Goal: Task Accomplishment & Management: Use online tool/utility

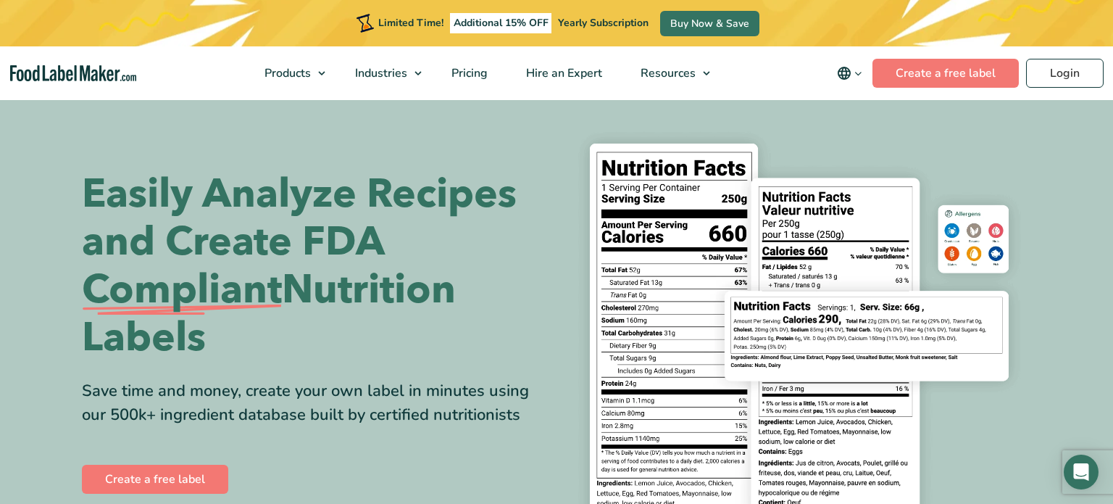
scroll to position [8, 0]
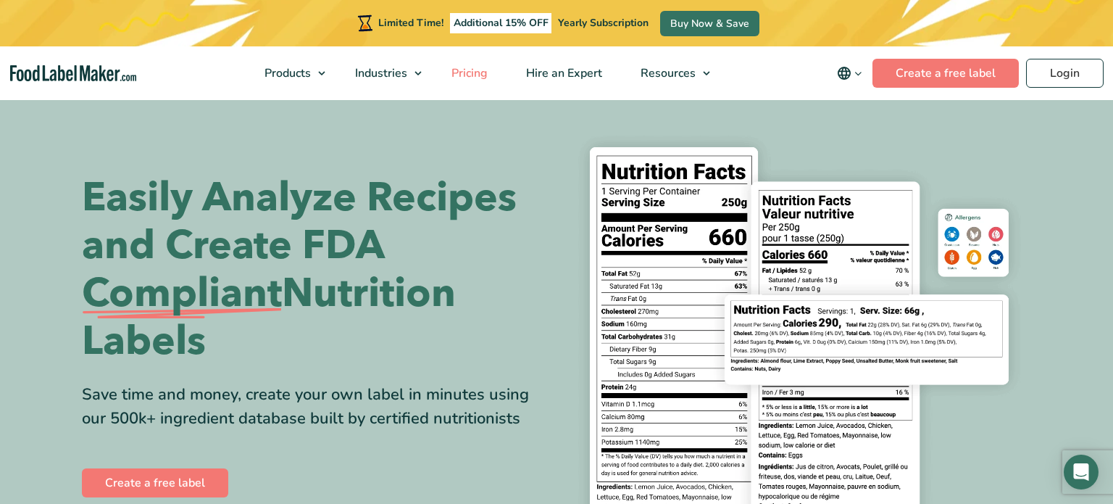
click at [460, 72] on span "Pricing" at bounding box center [468, 73] width 42 height 16
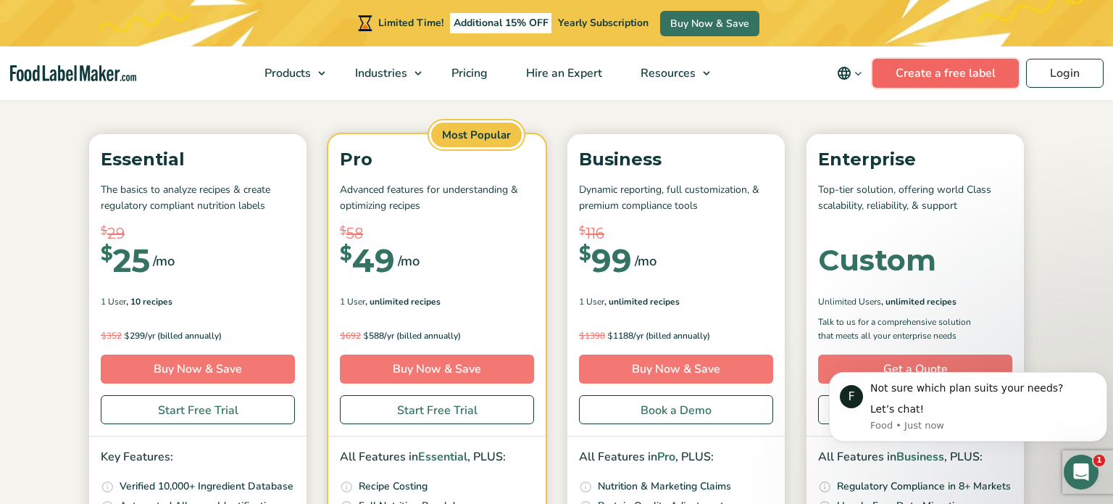
click at [920, 69] on link "Create a free label" at bounding box center [945, 73] width 146 height 29
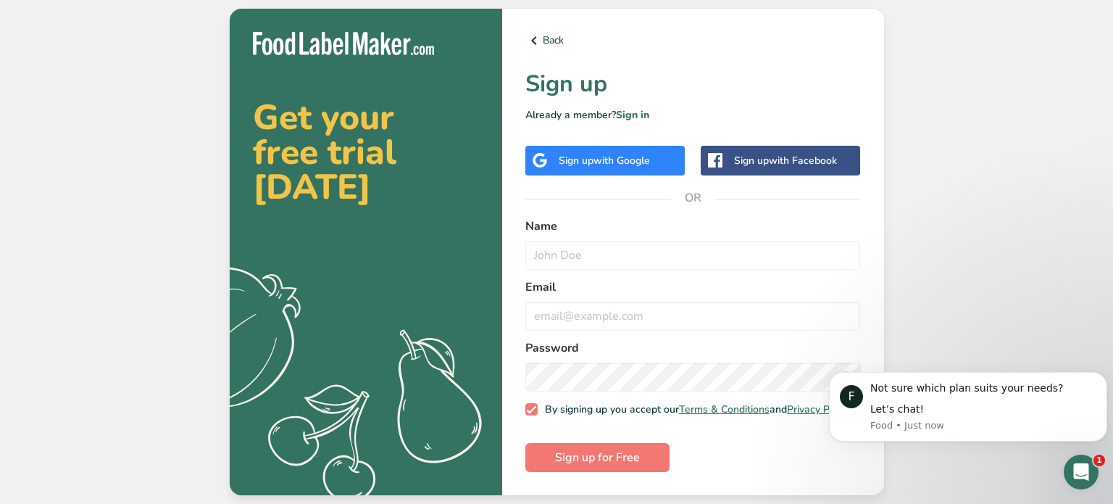
click at [638, 154] on span "with Google" at bounding box center [621, 161] width 57 height 14
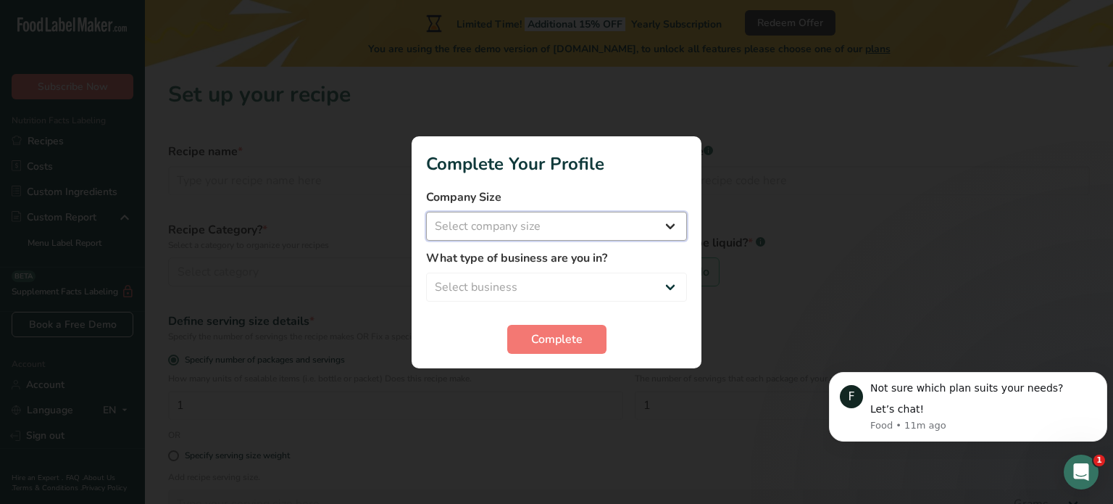
click at [557, 222] on select "Select company size Fewer than 10 Employees 10 to 50 Employees 51 to 500 Employ…" at bounding box center [556, 226] width 261 height 29
select select "1"
click at [426, 212] on select "Select company size Fewer than 10 Employees 10 to 50 Employees 51 to 500 Employ…" at bounding box center [556, 226] width 261 height 29
click at [546, 291] on select "Select business Packaged Food Manufacturer Restaurant & Cafe Bakery Meal Plans …" at bounding box center [556, 286] width 261 height 29
select select "8"
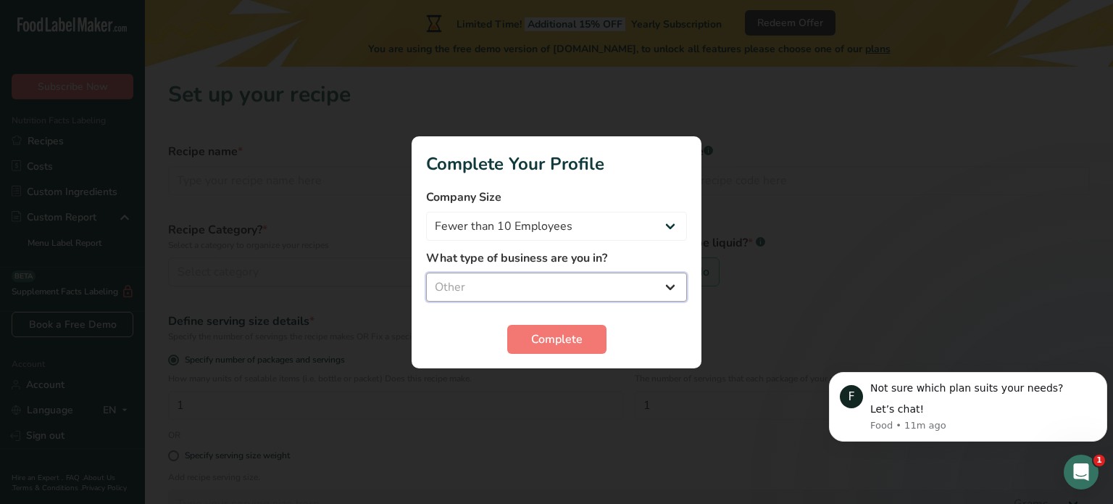
click at [426, 272] on select "Select business Packaged Food Manufacturer Restaurant & Cafe Bakery Meal Plans …" at bounding box center [556, 286] width 261 height 29
click at [572, 346] on span "Complete" at bounding box center [556, 338] width 51 height 17
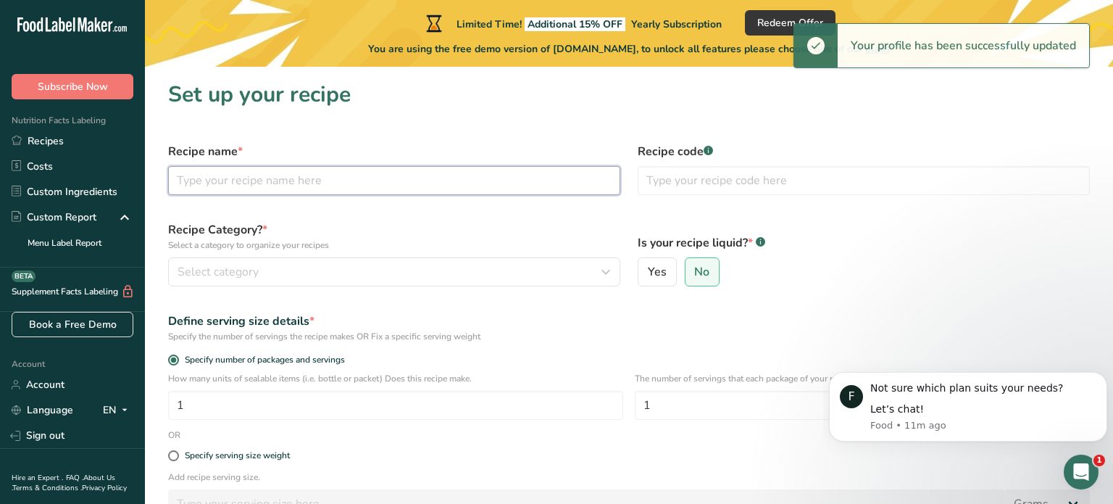
click at [384, 186] on input "text" at bounding box center [394, 180] width 452 height 29
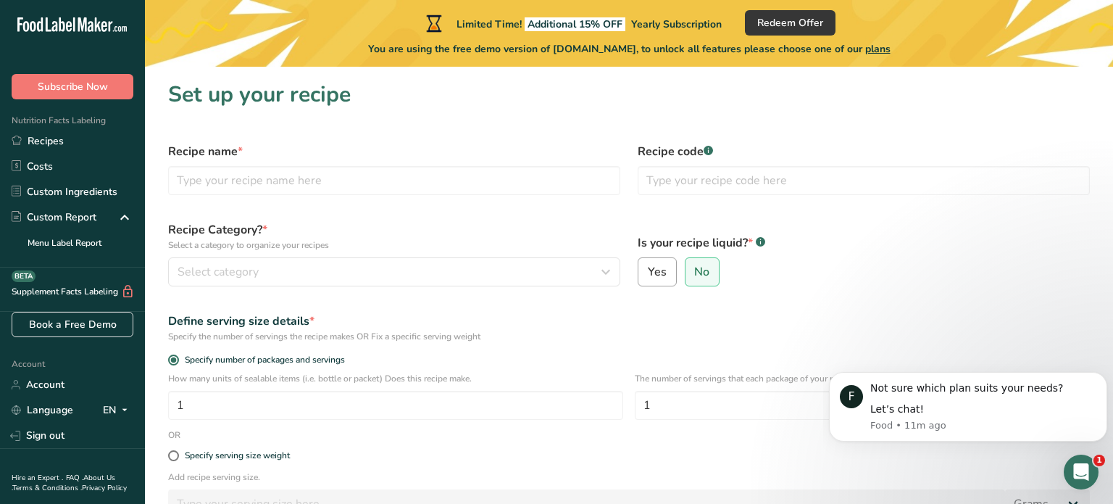
click at [667, 276] on label "Yes" at bounding box center [657, 271] width 39 height 29
click at [648, 276] on input "Yes" at bounding box center [642, 271] width 9 height 9
radio input "true"
radio input "false"
select select "22"
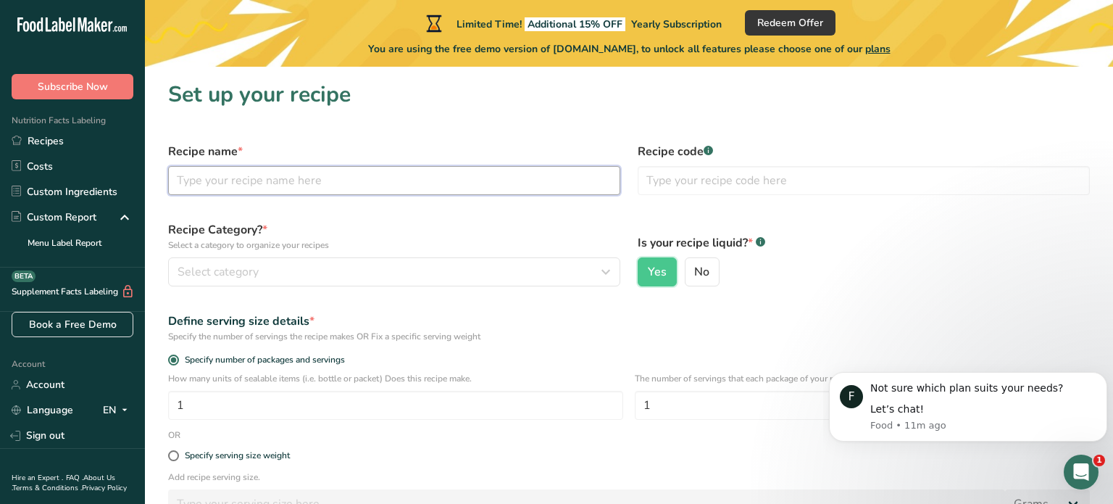
click at [393, 188] on input "text" at bounding box center [394, 180] width 452 height 29
type input "Habanero Lime"
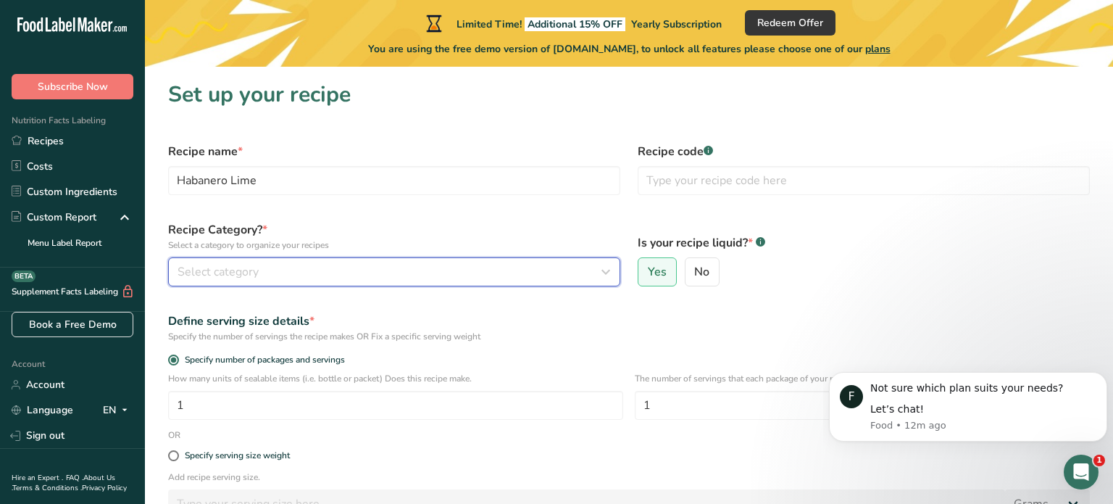
click at [603, 278] on icon "button" at bounding box center [605, 272] width 17 height 26
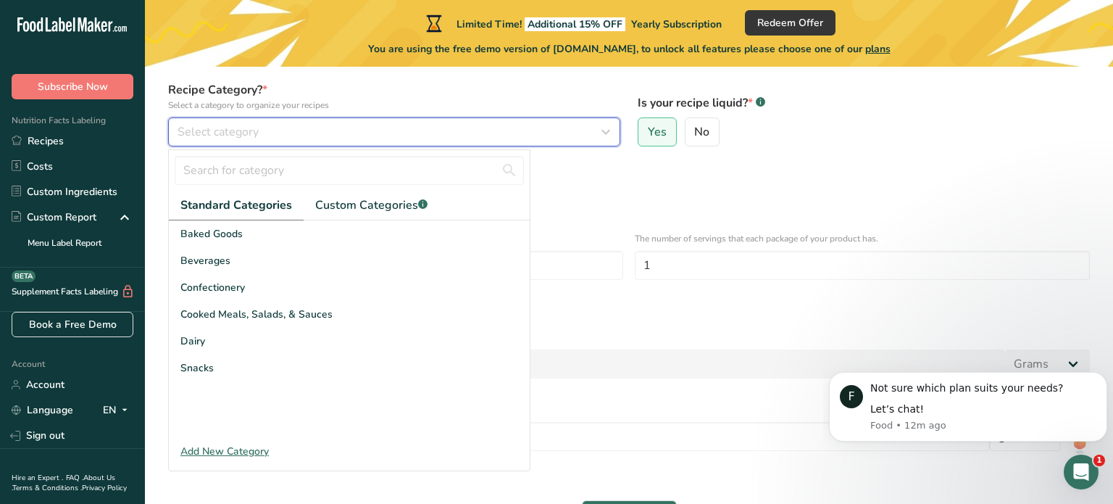
scroll to position [136, 0]
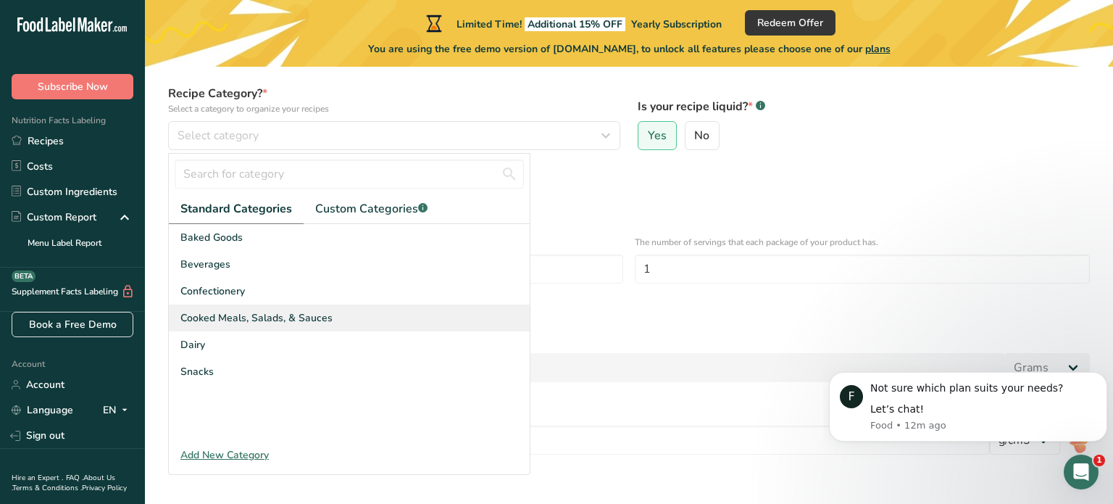
click at [280, 320] on span "Cooked Meals, Salads, & Sauces" at bounding box center [256, 317] width 152 height 15
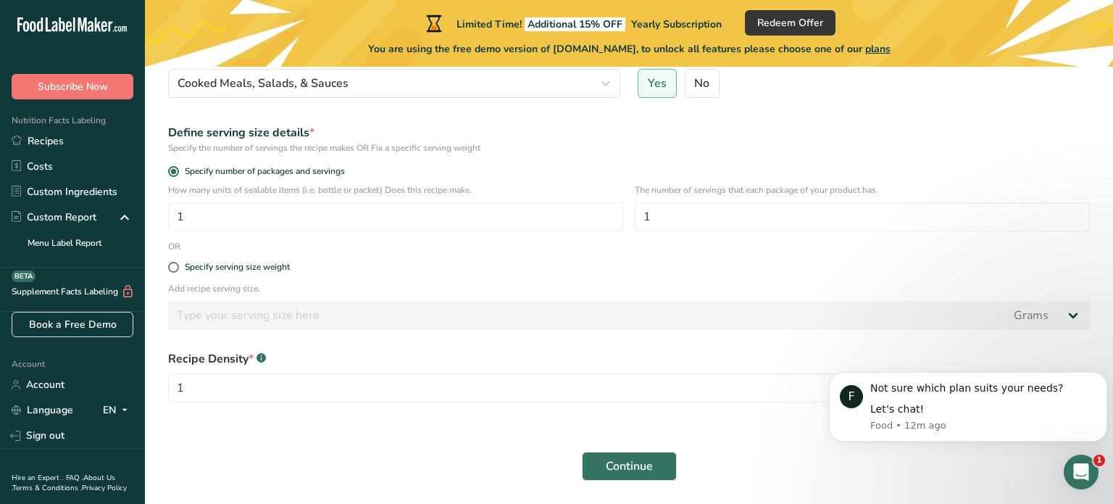
scroll to position [191, 0]
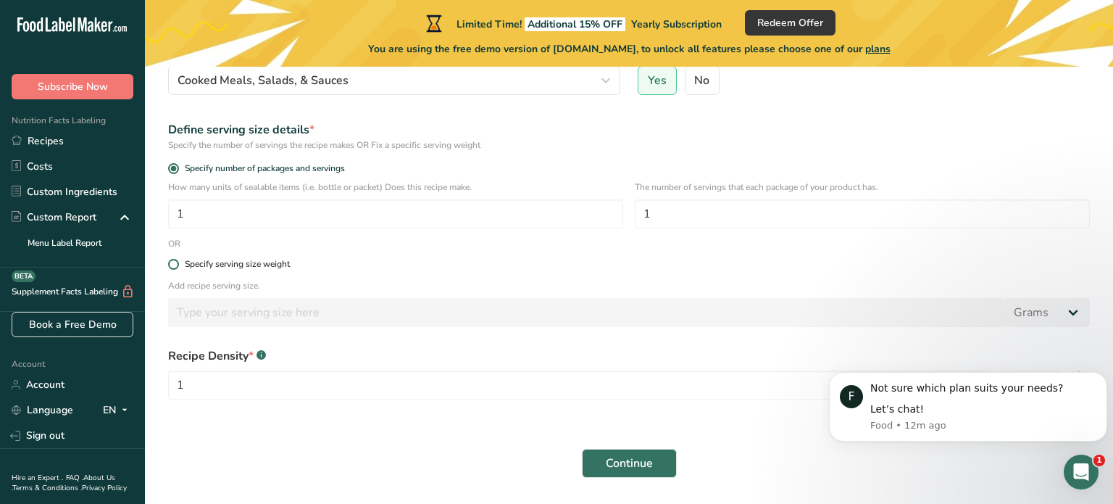
click at [170, 264] on span at bounding box center [173, 264] width 11 height 11
click at [170, 264] on input "Specify serving size weight" at bounding box center [172, 263] width 9 height 9
radio input "true"
radio input "false"
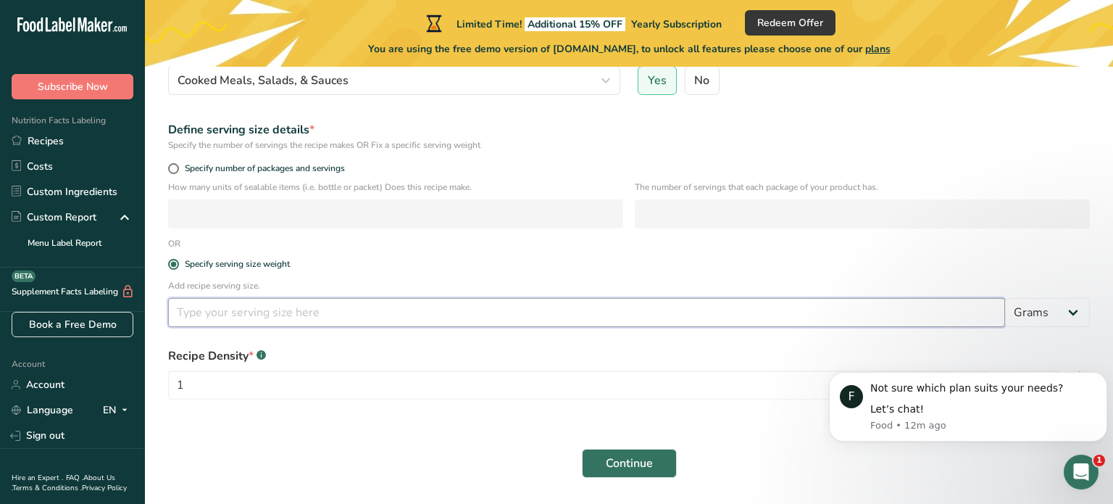
click at [209, 309] on input "number" at bounding box center [586, 312] width 837 height 29
type input "1"
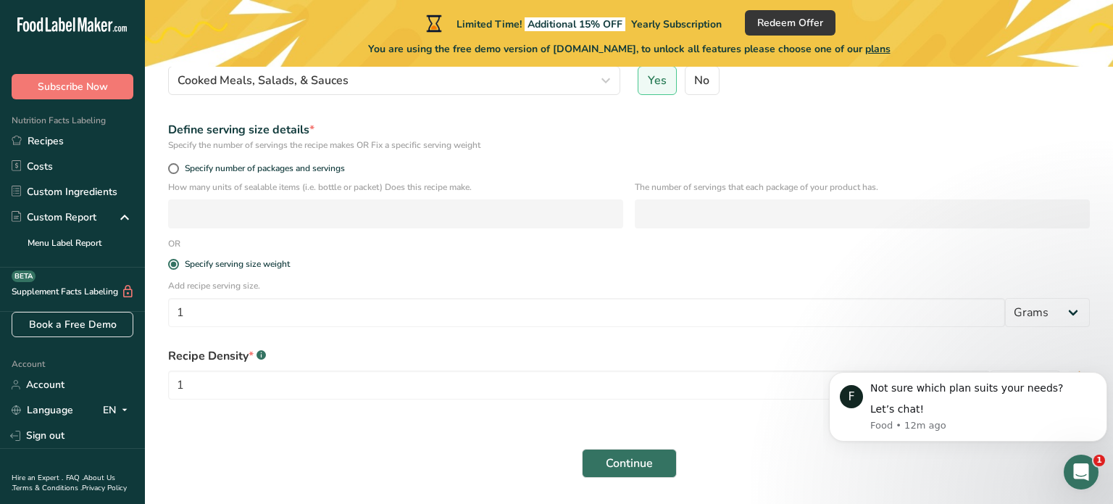
click at [388, 453] on div "Continue" at bounding box center [628, 463] width 939 height 46
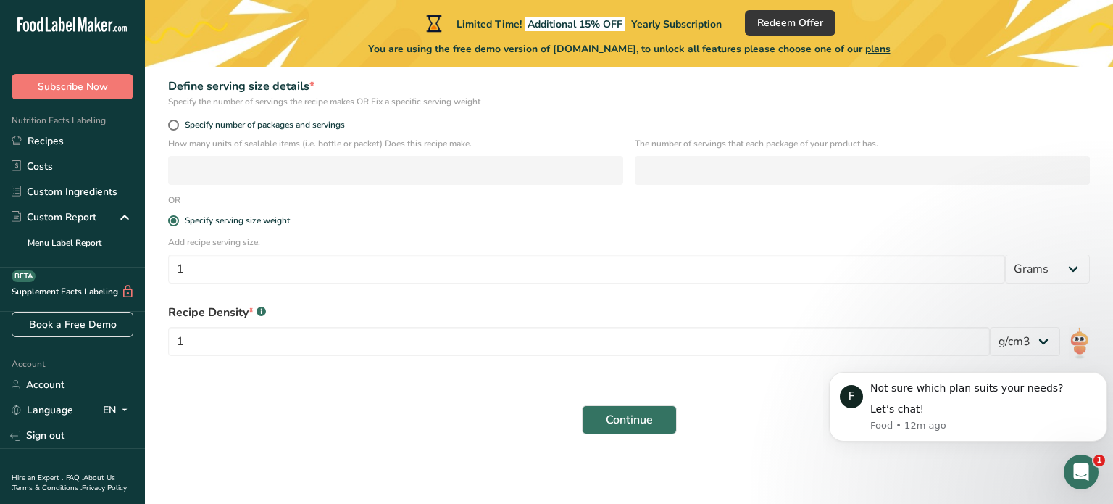
scroll to position [236, 0]
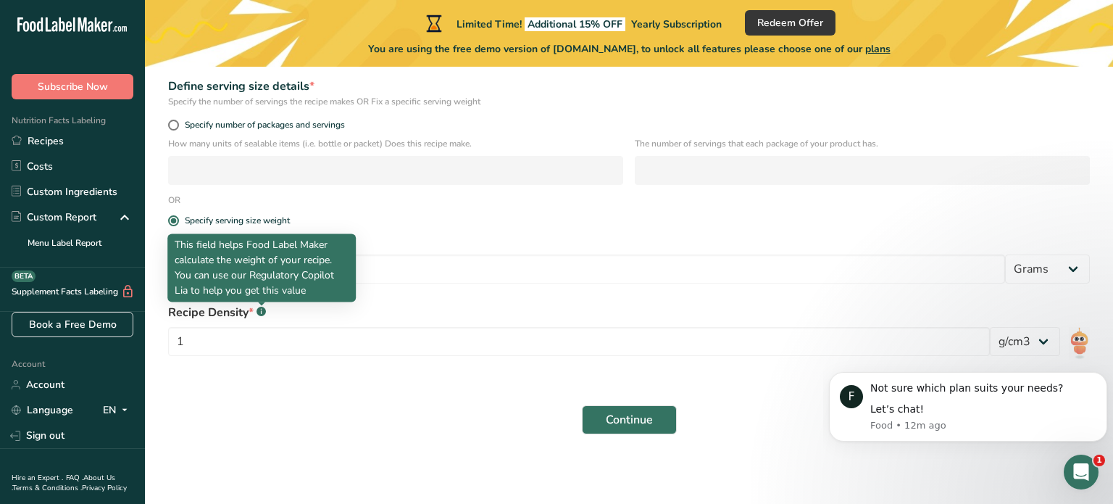
click at [259, 311] on rect at bounding box center [261, 311] width 9 height 9
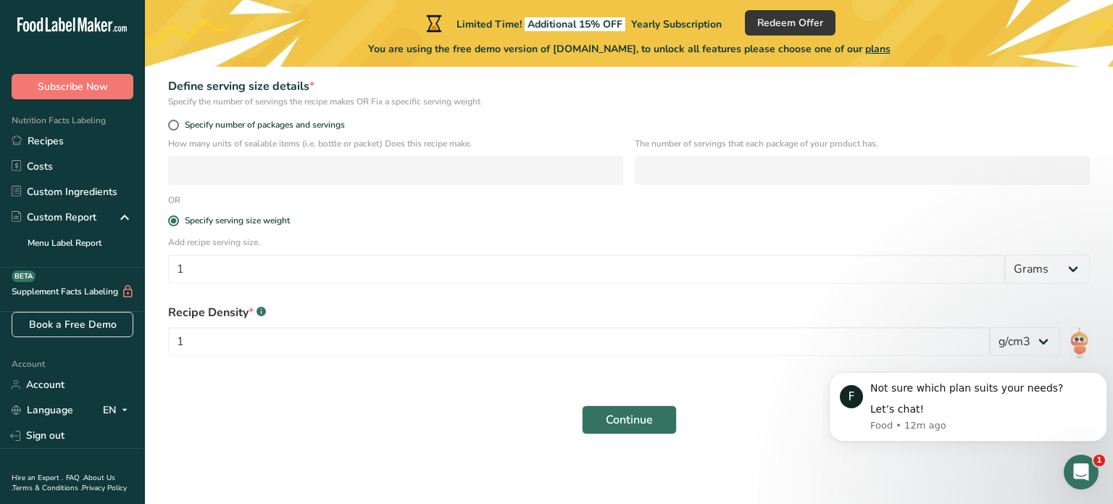
click at [259, 311] on rect at bounding box center [261, 311] width 9 height 9
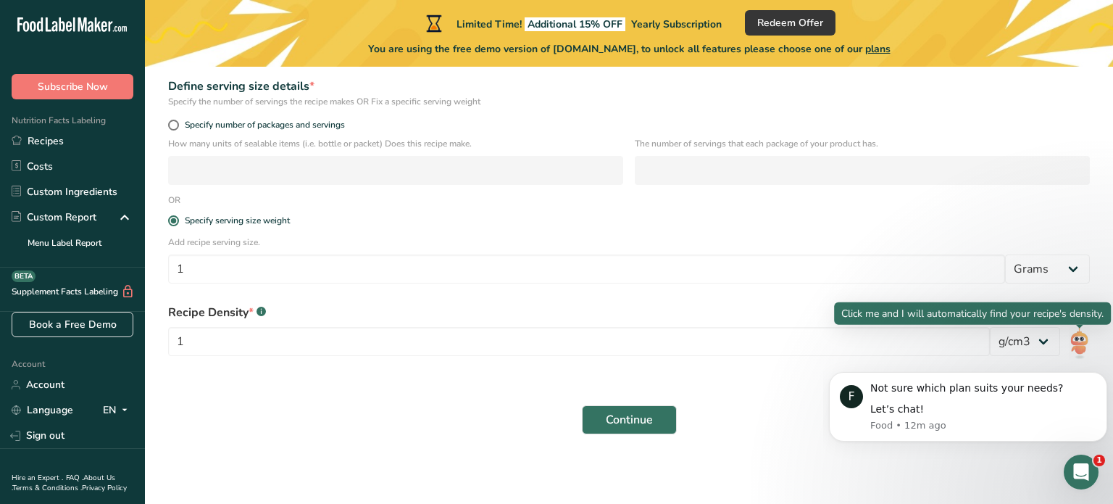
click at [1077, 343] on img at bounding box center [1079, 343] width 21 height 33
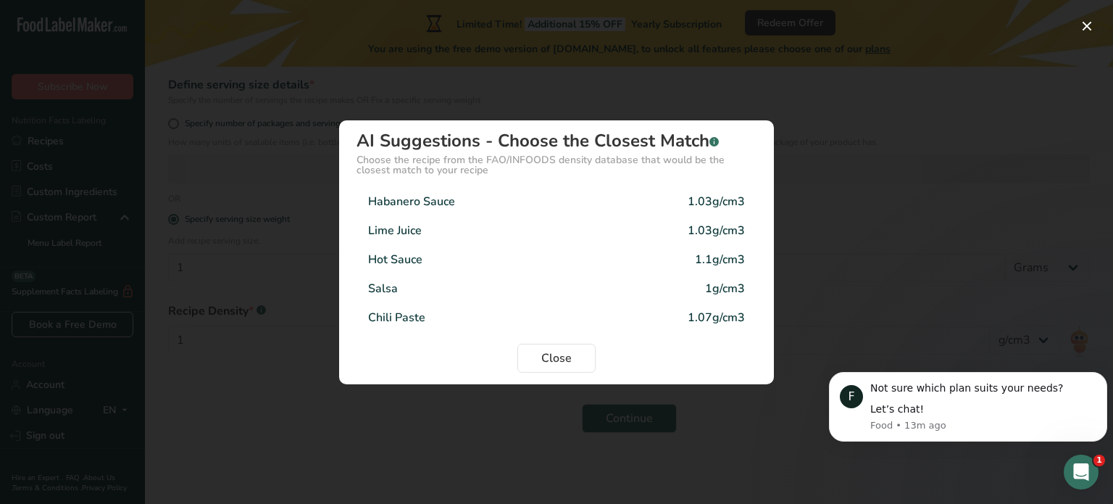
click at [443, 205] on div "Habanero Sauce" at bounding box center [411, 201] width 87 height 17
type input "1.03"
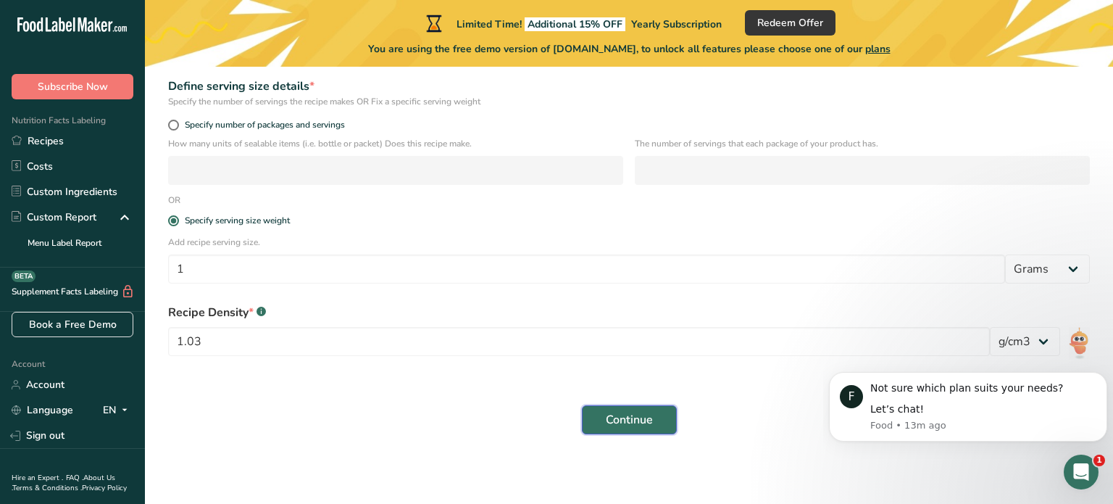
click at [607, 422] on span "Continue" at bounding box center [629, 419] width 47 height 17
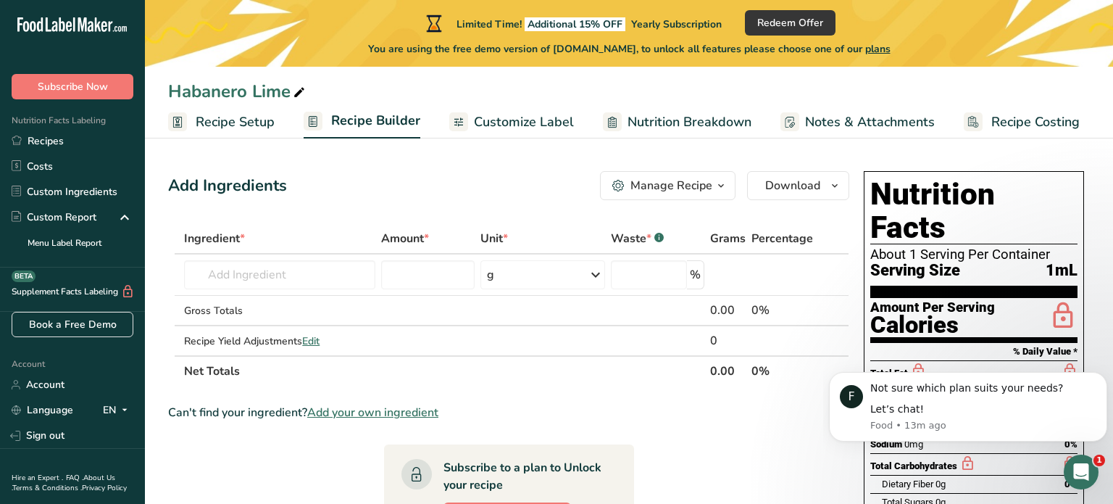
click at [209, 118] on span "Recipe Setup" at bounding box center [235, 122] width 79 height 20
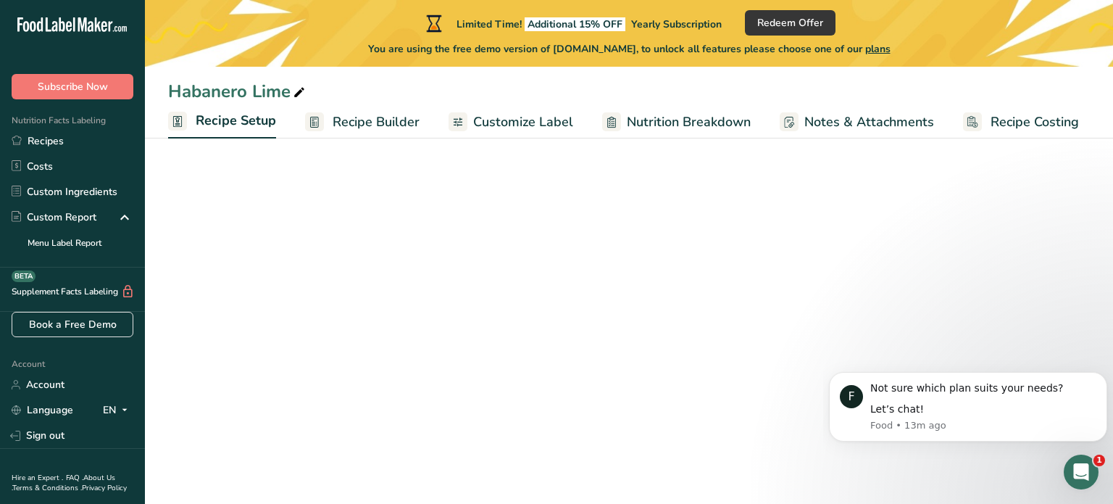
select select "22"
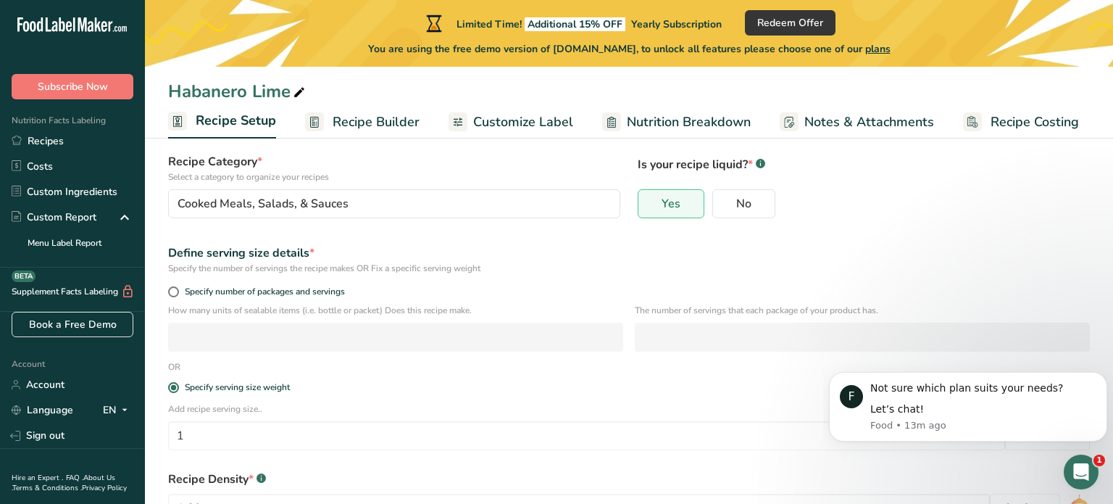
scroll to position [107, 0]
click at [174, 284] on span at bounding box center [173, 289] width 11 height 11
click at [174, 285] on input "Specify number of packages and servings" at bounding box center [172, 289] width 9 height 9
radio input "true"
radio input "false"
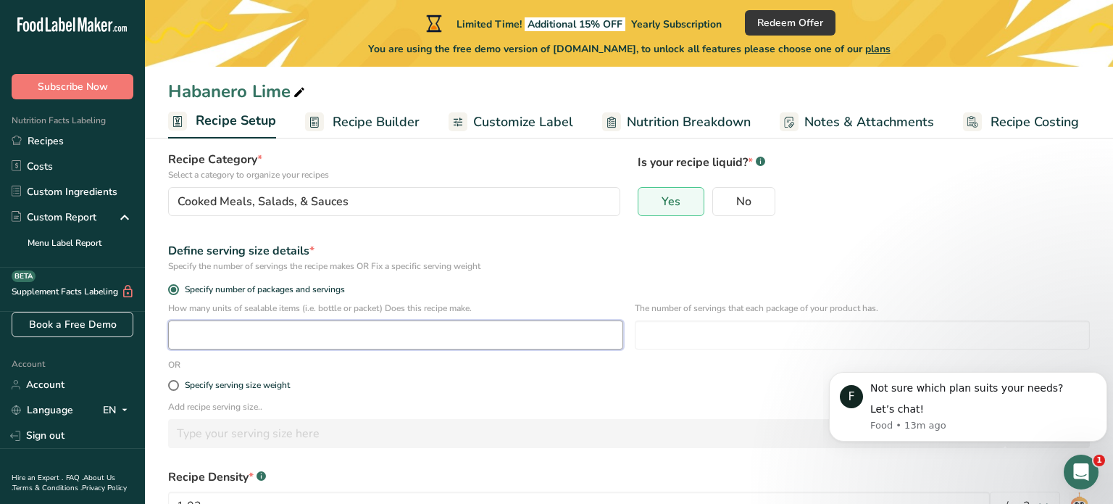
click at [193, 330] on input "number" at bounding box center [395, 334] width 455 height 29
type input "22"
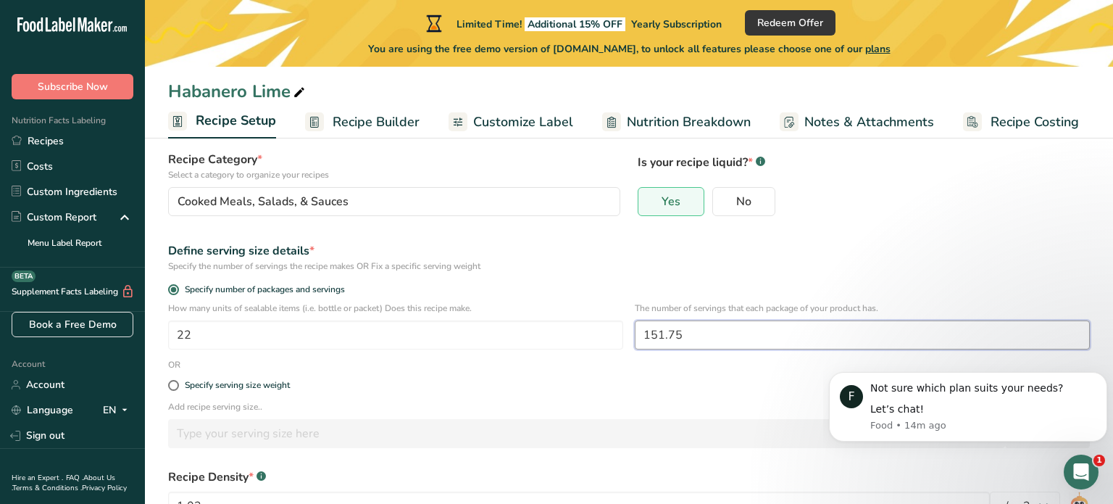
type input "151.75"
click at [433, 392] on div "Specify serving size weight" at bounding box center [628, 385] width 939 height 29
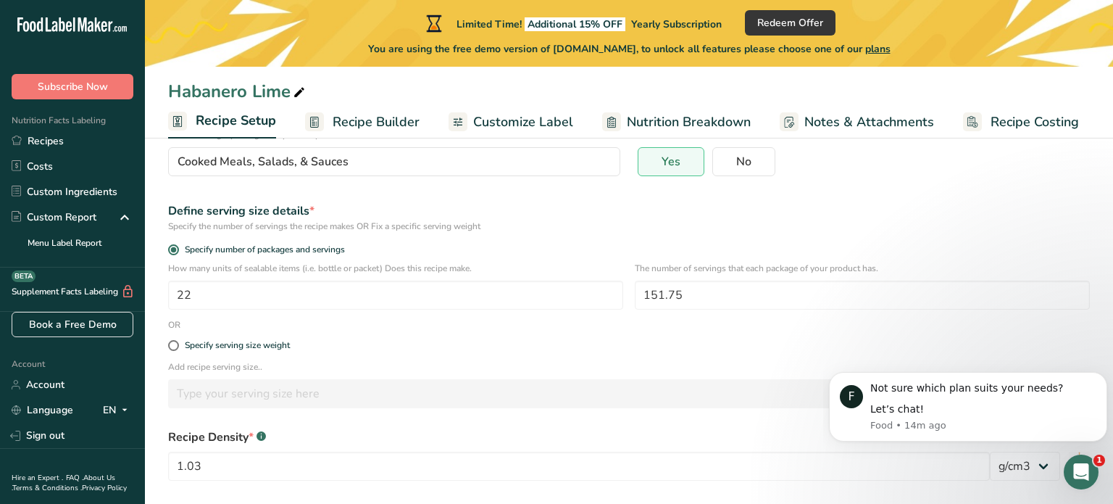
scroll to position [215, 0]
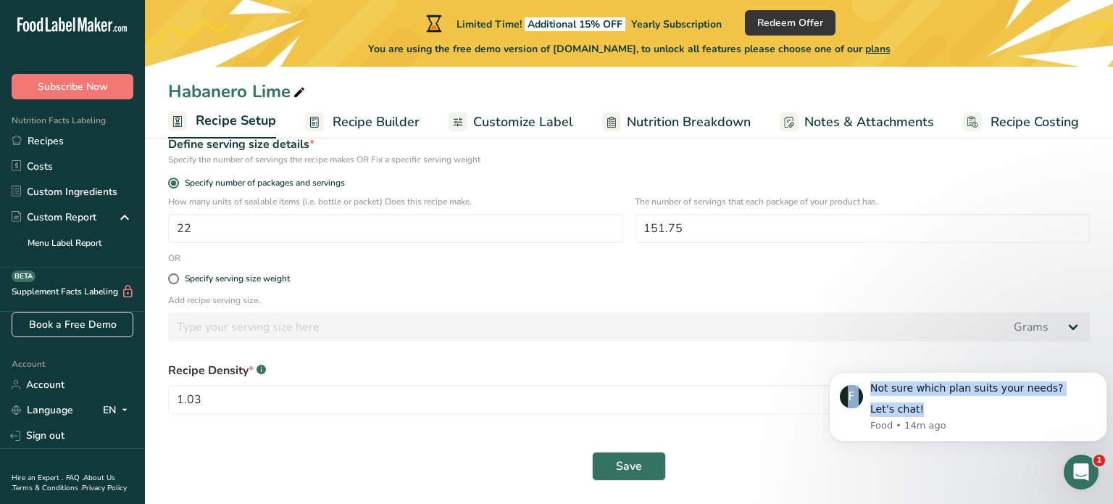
drag, startPoint x: 951, startPoint y: 402, endPoint x: 882, endPoint y: 538, distance: 152.0
click html "F Not sure which plan suits your needs? Let’s chat! Food • 14m ago"
click at [918, 475] on div "Save" at bounding box center [629, 465] width 922 height 29
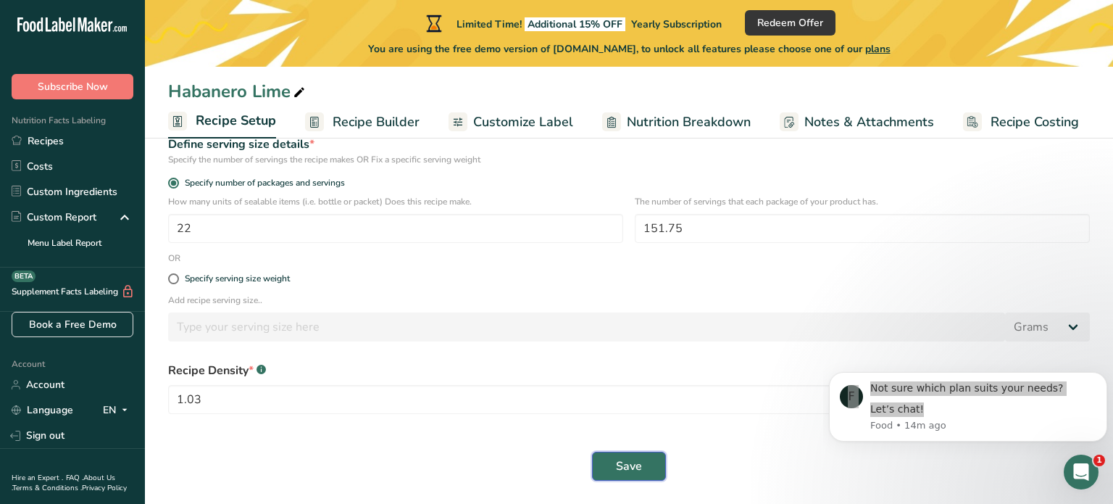
click at [636, 471] on span "Save" at bounding box center [629, 465] width 26 height 17
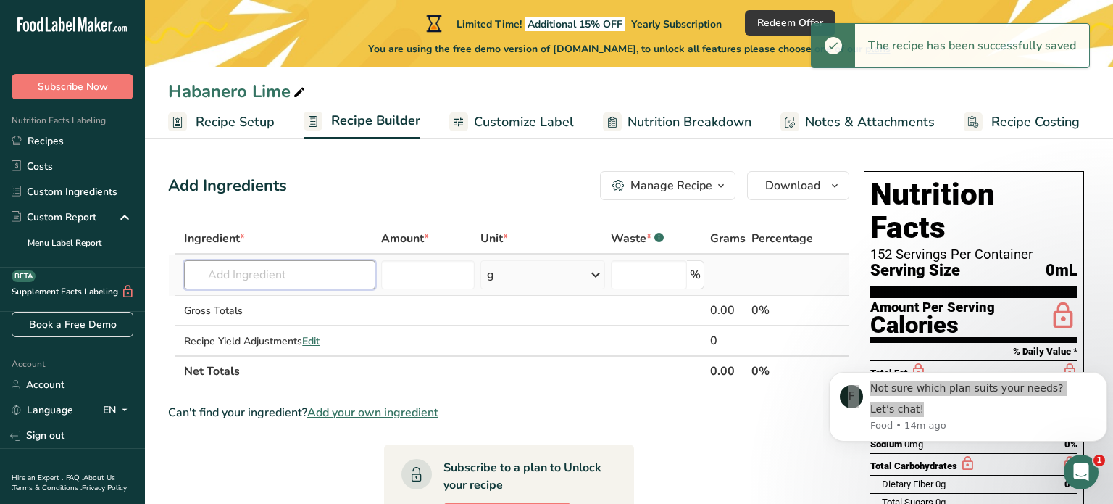
click at [335, 269] on input "text" at bounding box center [279, 274] width 191 height 29
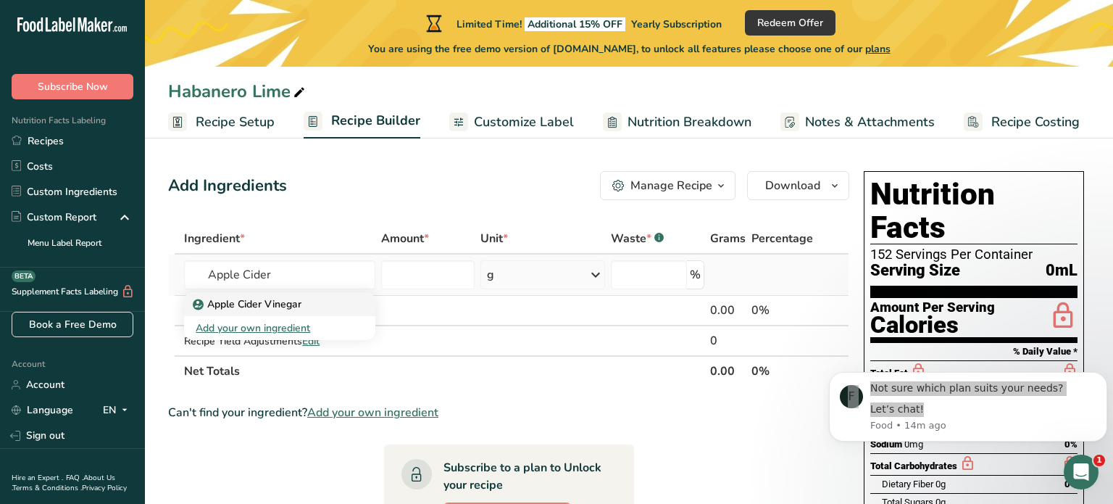
click at [280, 312] on link "Apple Cider Vinegar" at bounding box center [279, 304] width 191 height 24
type input "Apple Cider Vinegar"
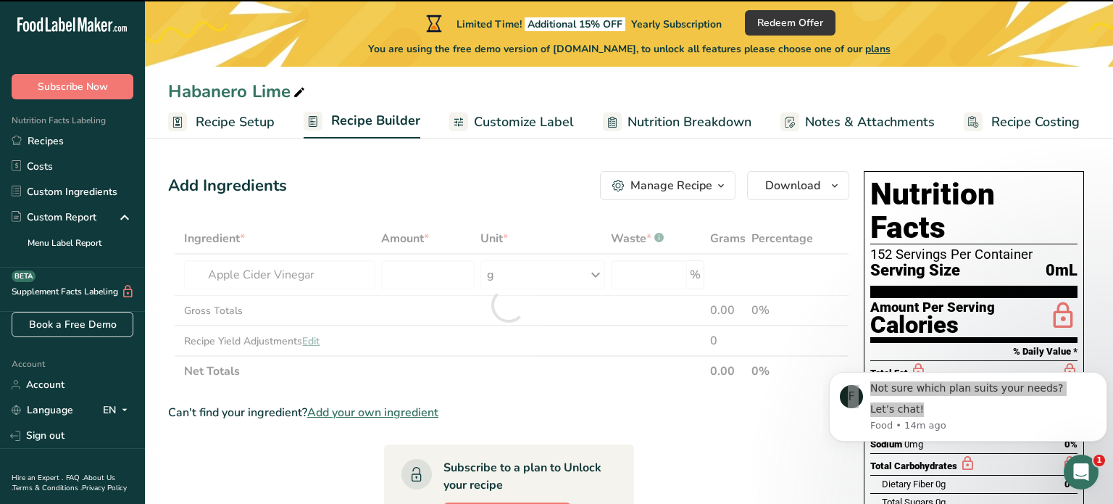
type input "0"
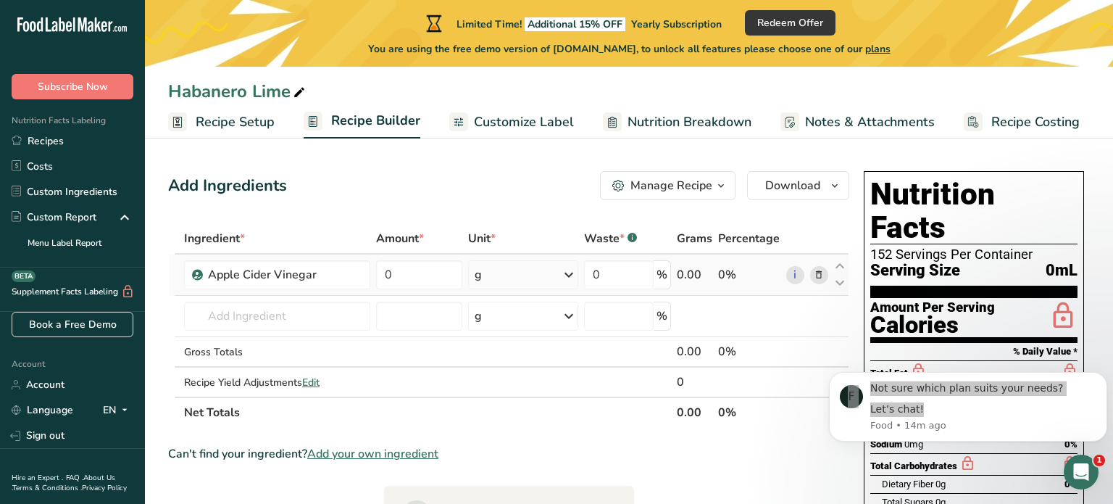
click at [542, 281] on div "g" at bounding box center [523, 274] width 110 height 29
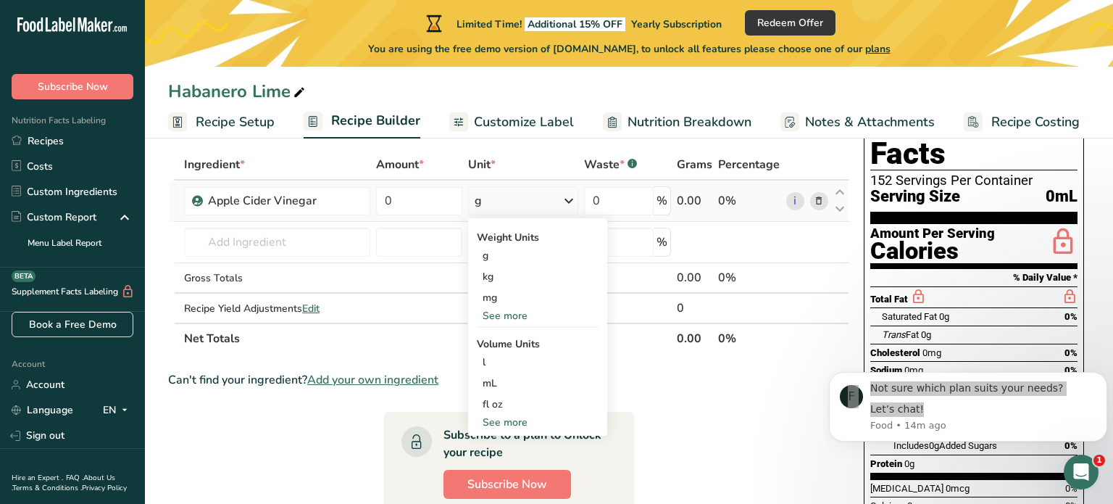
scroll to position [73, 0]
click at [514, 421] on div "See more" at bounding box center [538, 422] width 122 height 15
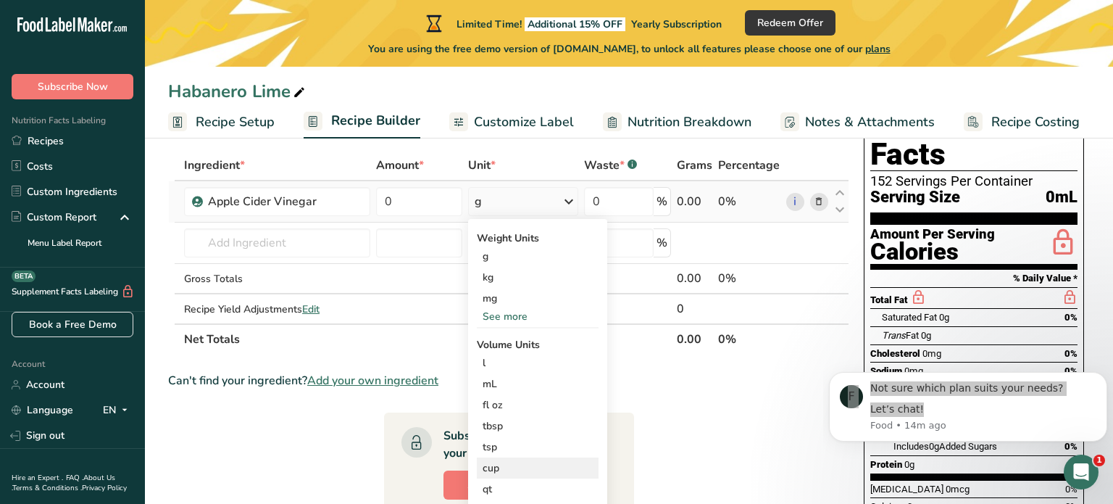
click at [513, 470] on div "cup" at bounding box center [538, 467] width 110 height 15
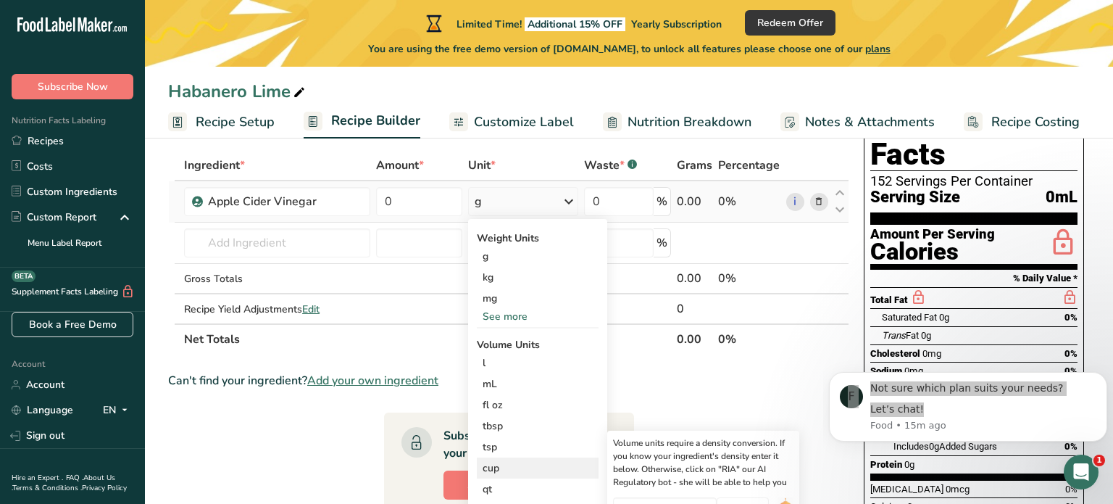
click at [494, 470] on div "cup" at bounding box center [538, 467] width 110 height 15
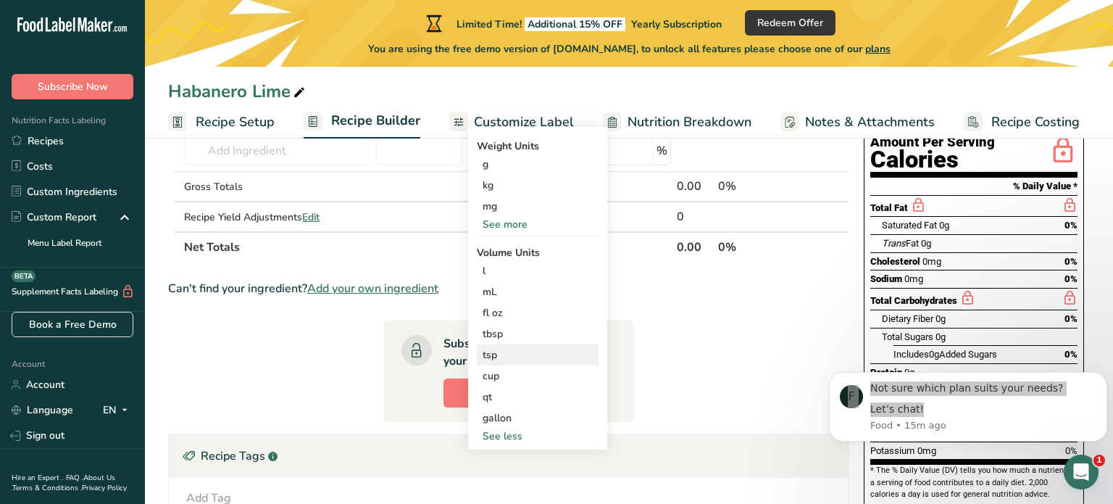
scroll to position [157, 0]
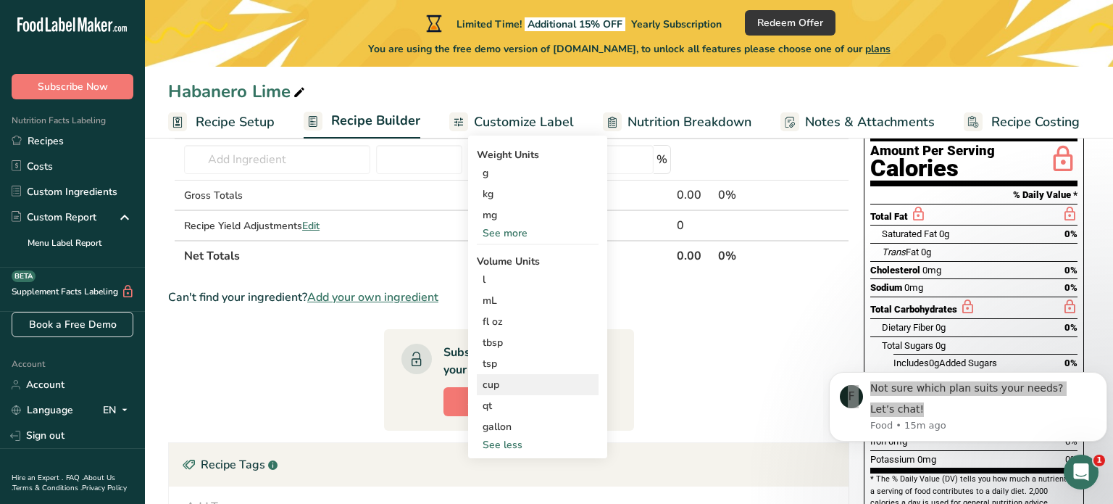
click at [522, 388] on div "cup" at bounding box center [538, 384] width 110 height 15
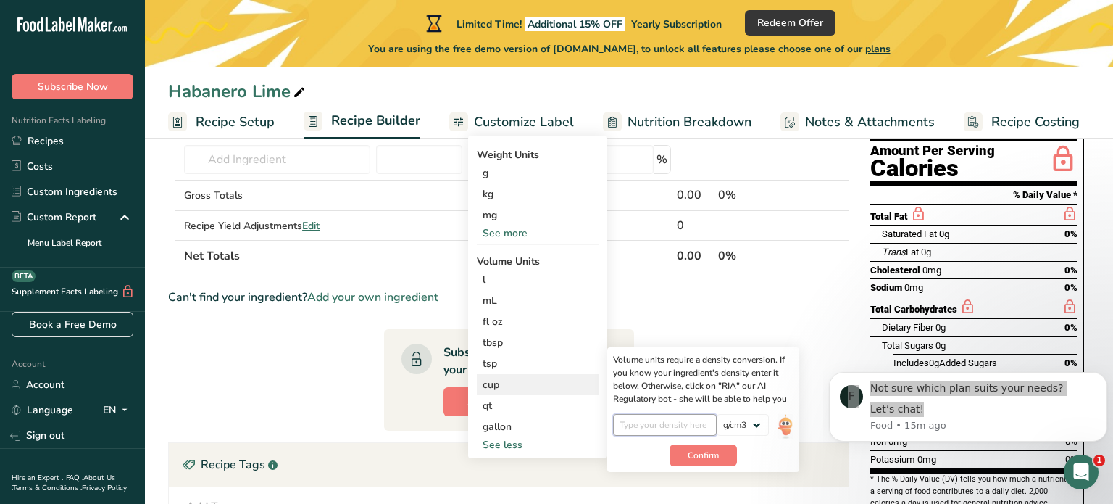
click at [693, 416] on input "number" at bounding box center [665, 425] width 104 height 22
click at [787, 427] on img at bounding box center [786, 426] width 16 height 25
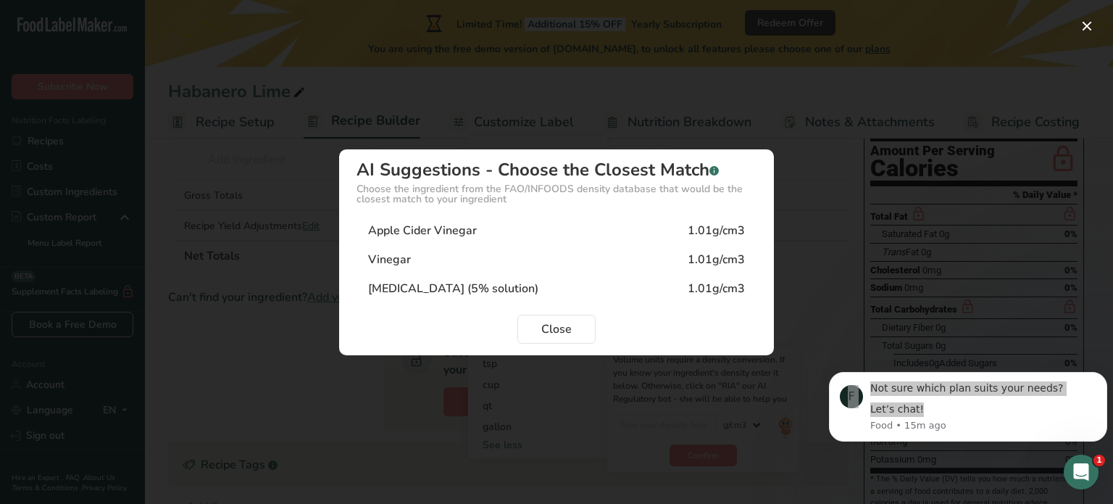
click at [532, 238] on div "Apple Cider Vinegar 1.01g/cm3" at bounding box center [557, 230] width 400 height 29
type input "1.01"
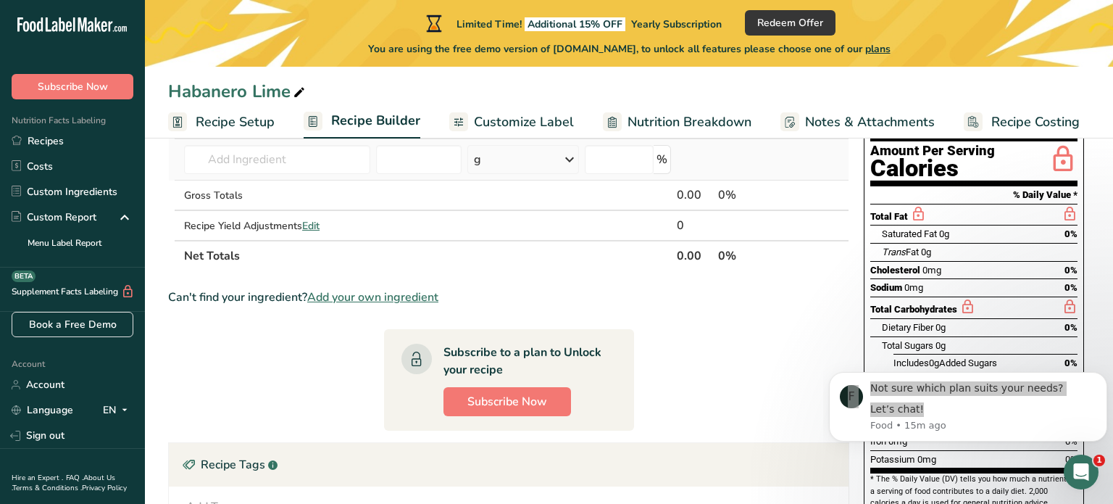
click at [567, 160] on icon at bounding box center [569, 159] width 17 height 26
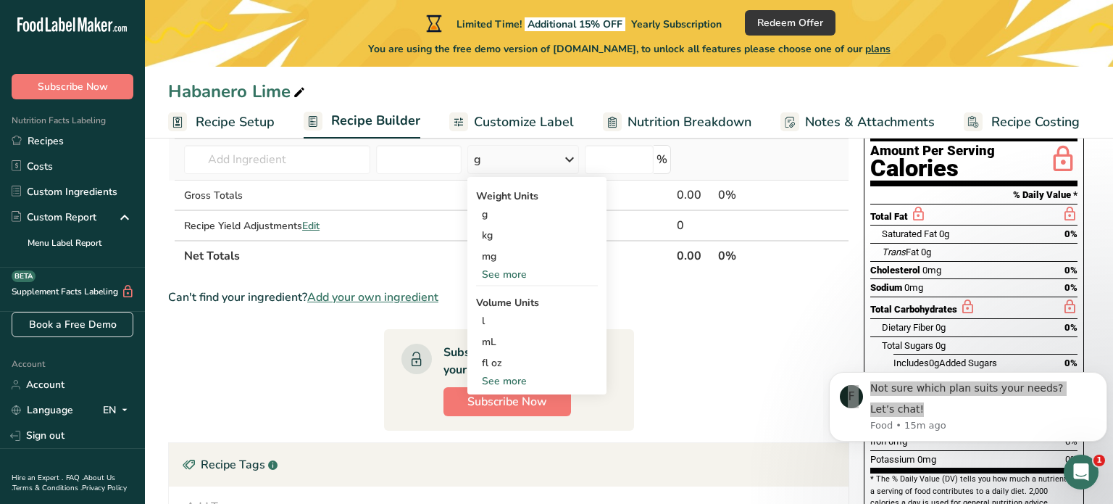
click at [567, 160] on icon at bounding box center [569, 159] width 17 height 26
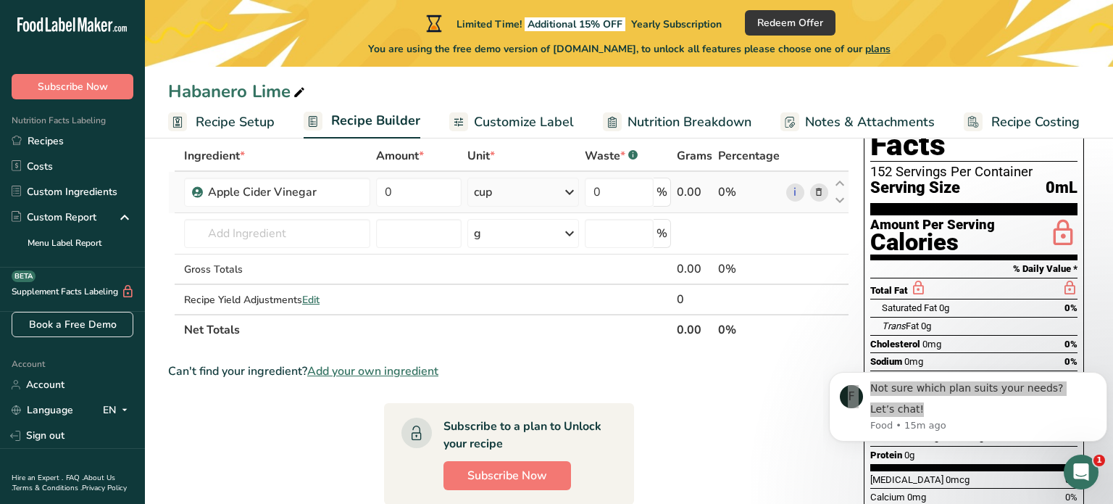
scroll to position [0, 0]
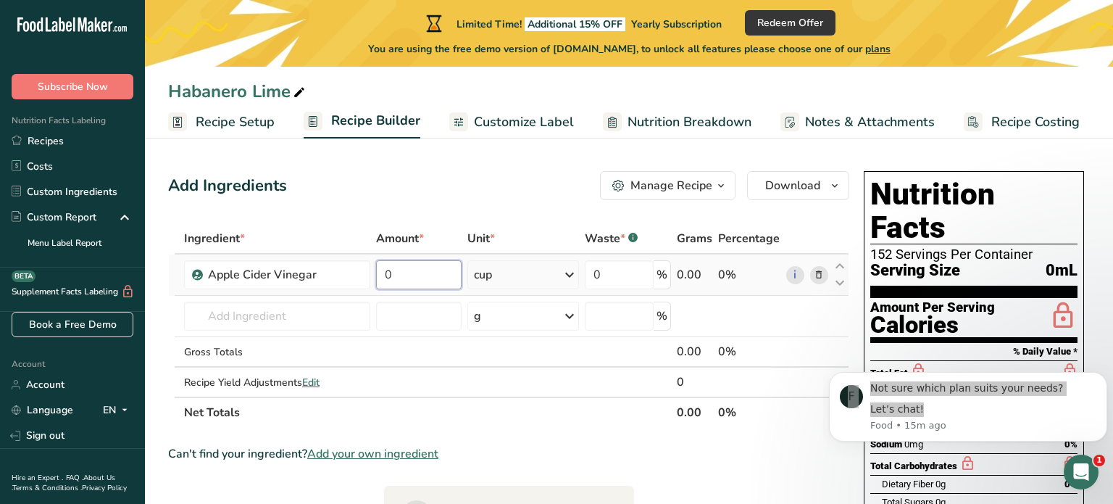
click at [407, 278] on input "0" at bounding box center [419, 274] width 86 height 29
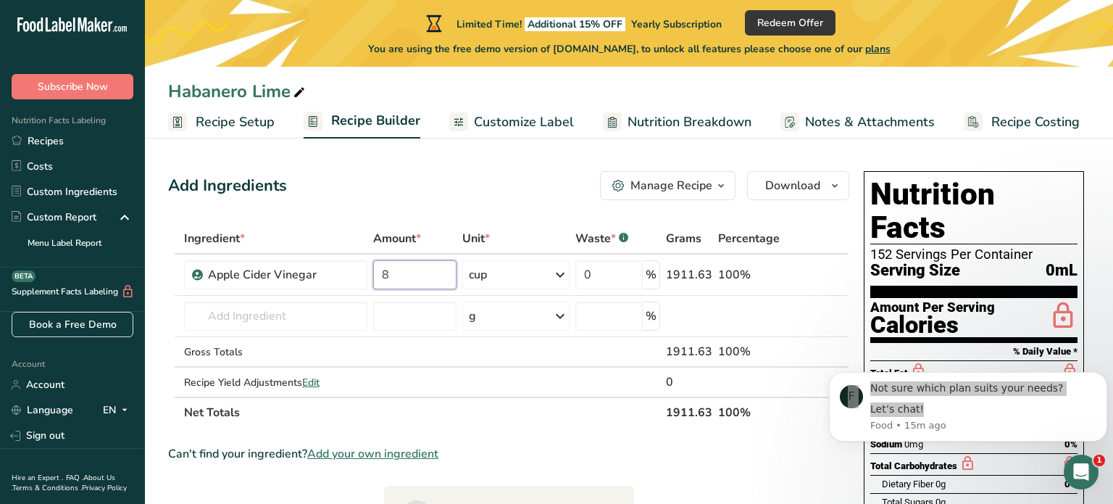
type input "8"
click at [253, 322] on input "text" at bounding box center [275, 315] width 183 height 29
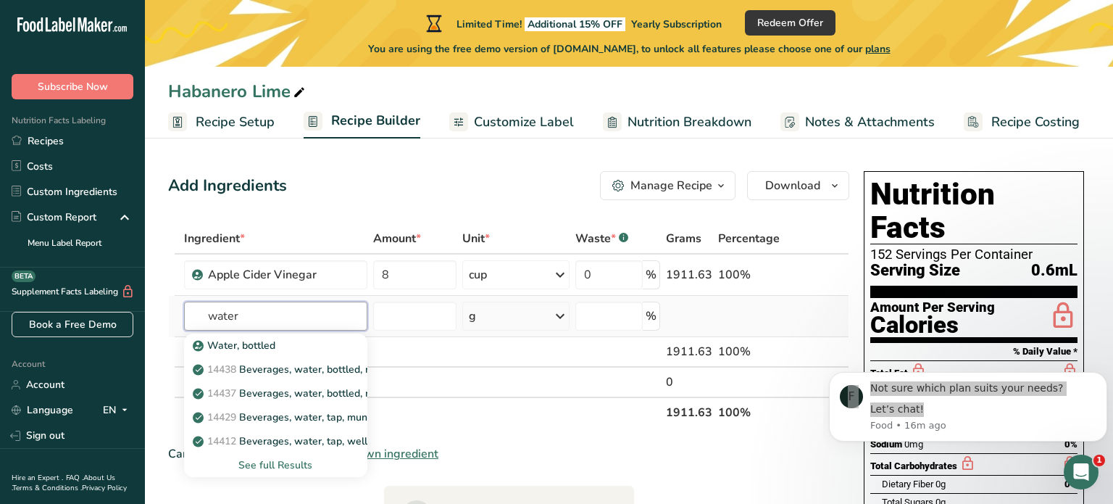
type input "water"
click at [291, 466] on div "See full Results" at bounding box center [276, 464] width 160 height 15
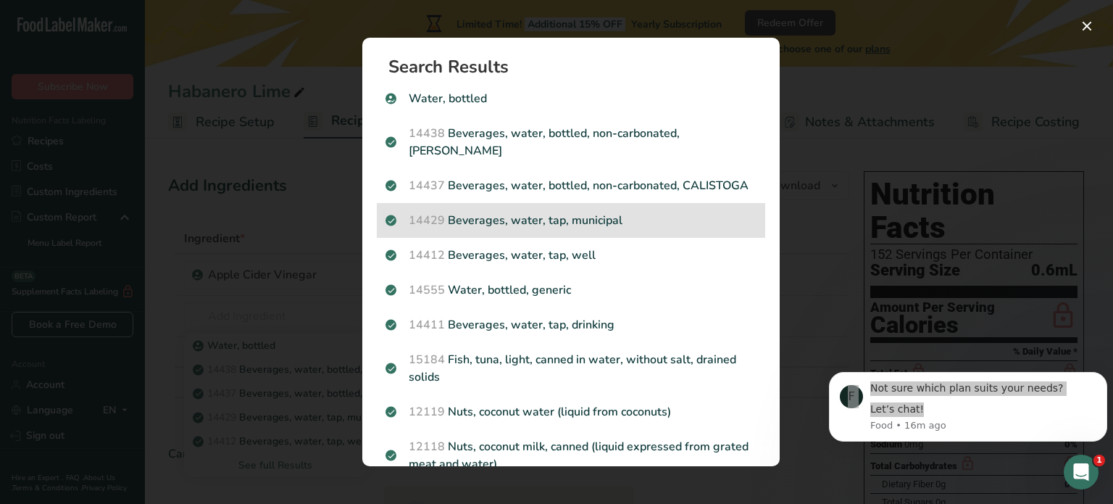
click at [618, 227] on p "14429 Beverages, water, tap, municipal" at bounding box center [571, 220] width 371 height 17
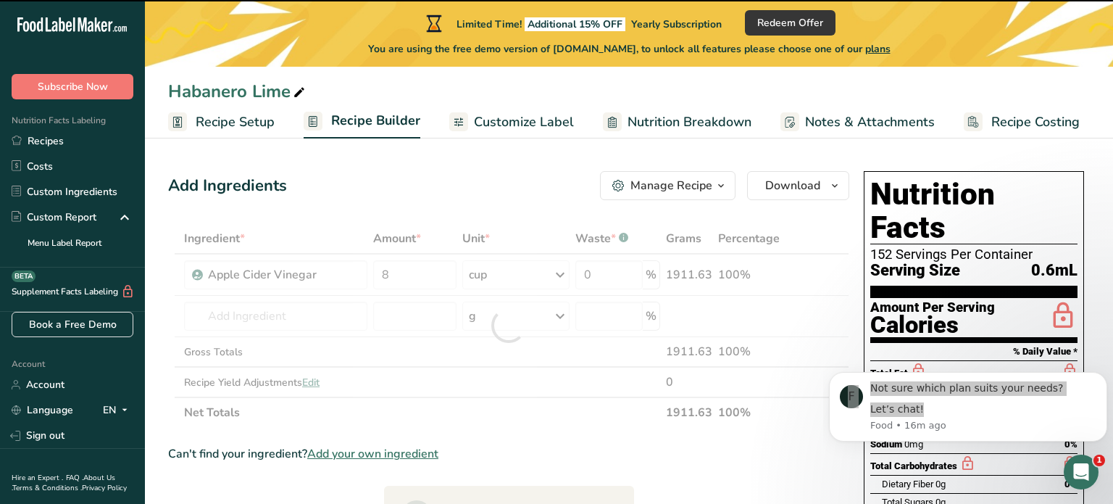
type input "0"
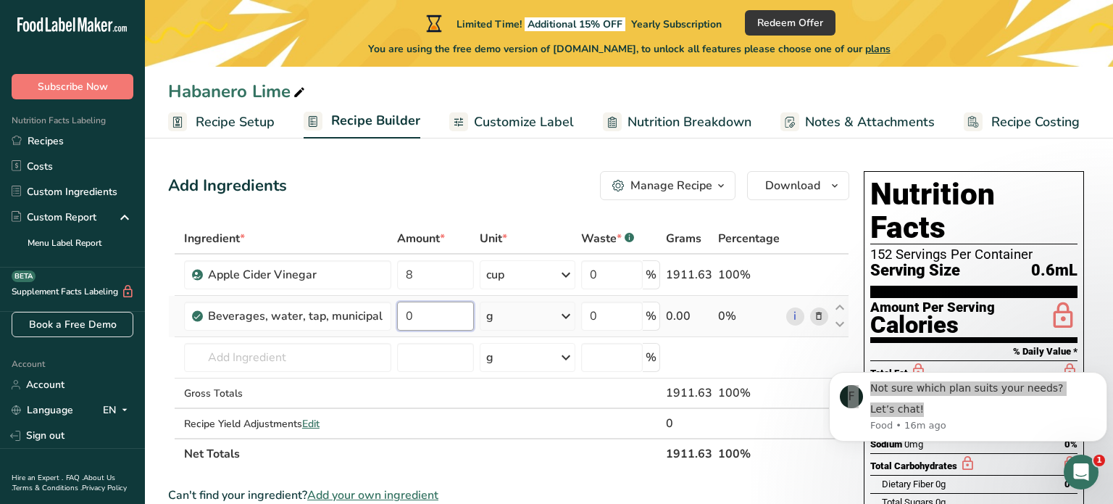
click at [433, 310] on input "0" at bounding box center [435, 315] width 77 height 29
type input "4"
click at [563, 314] on div "Ingredient * Amount * Unit * Waste * .a-a{fill:#347362;}.b-a{fill:#fff;} Grams …" at bounding box center [508, 346] width 681 height 246
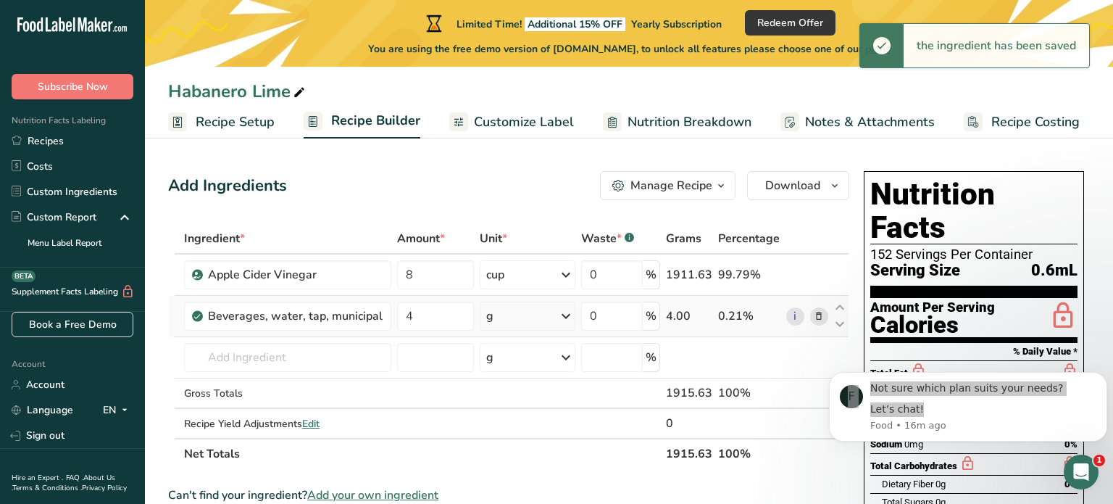
click at [568, 315] on icon at bounding box center [565, 316] width 17 height 26
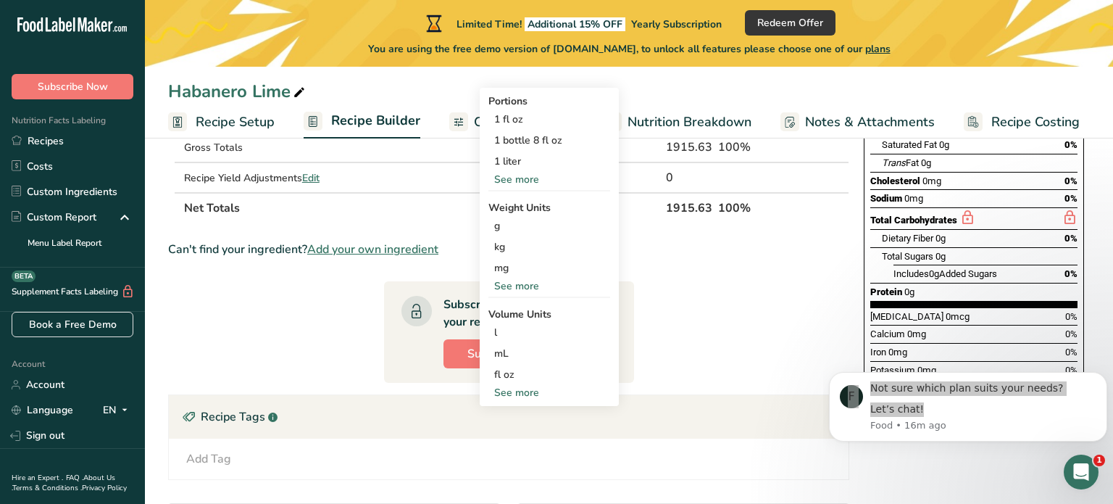
scroll to position [248, 0]
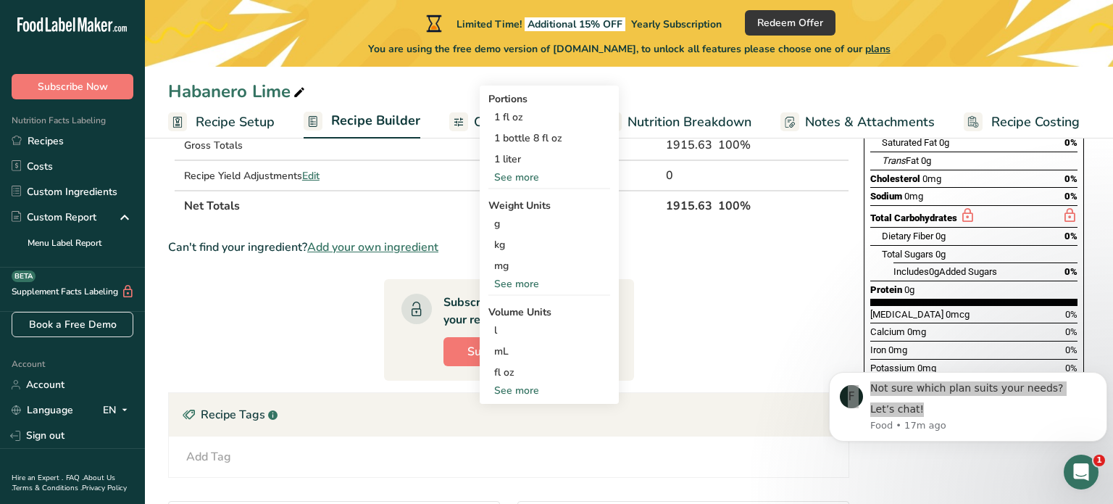
click at [506, 391] on div "See more" at bounding box center [549, 390] width 122 height 15
click at [506, 436] on div "cup" at bounding box center [549, 435] width 110 height 15
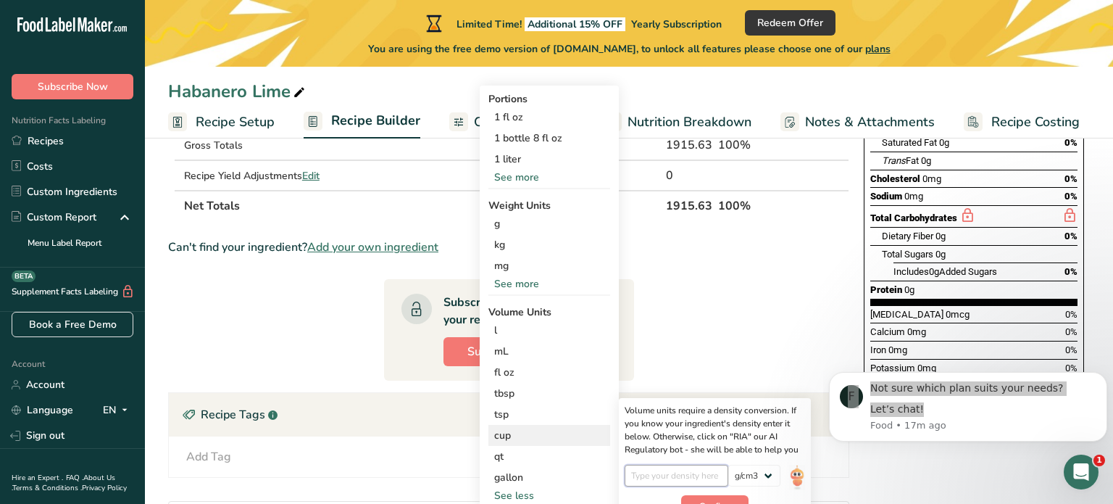
click at [702, 478] on input "number" at bounding box center [677, 476] width 104 height 22
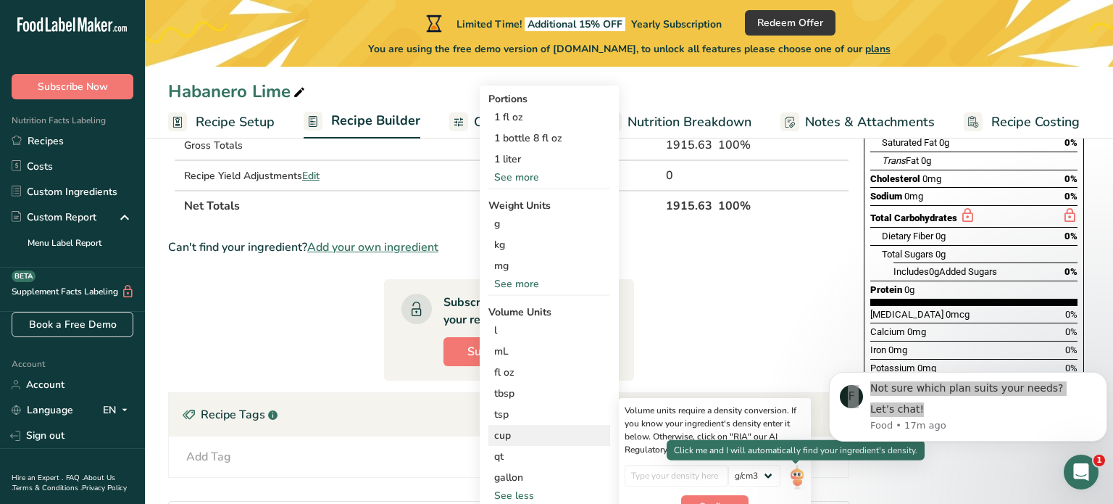
click at [793, 480] on img at bounding box center [797, 477] width 16 height 25
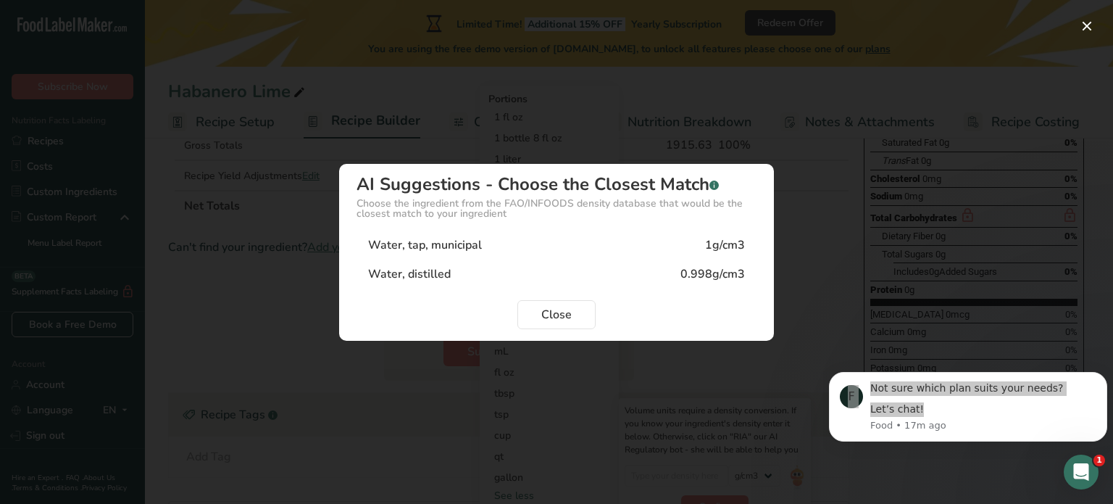
click at [446, 246] on div "Water, tap, municipal" at bounding box center [425, 244] width 114 height 17
type input "1"
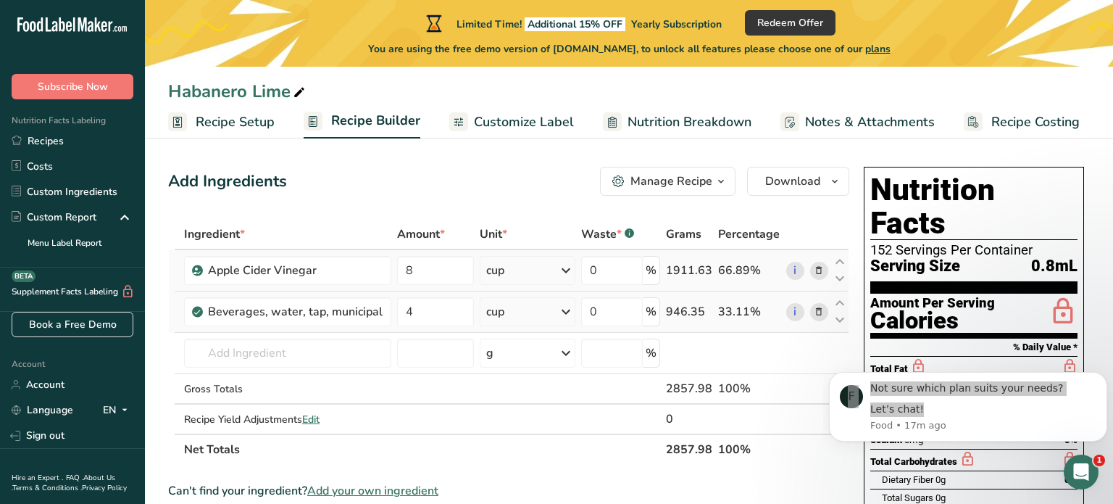
scroll to position [0, 0]
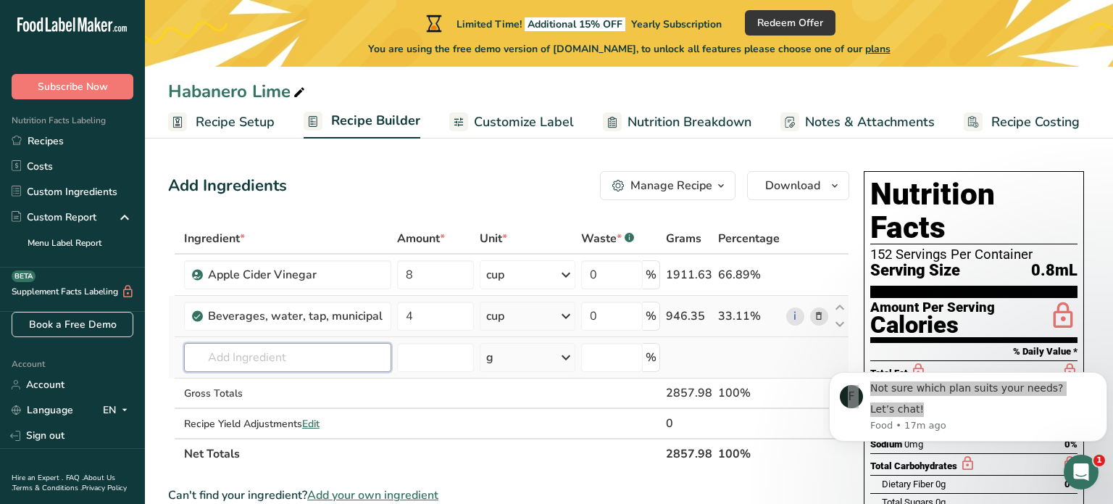
click at [240, 359] on input "text" at bounding box center [287, 357] width 207 height 29
click at [296, 308] on p "2020 Spices, garlic powder" at bounding box center [264, 306] width 137 height 15
type input "Spices, garlic powder"
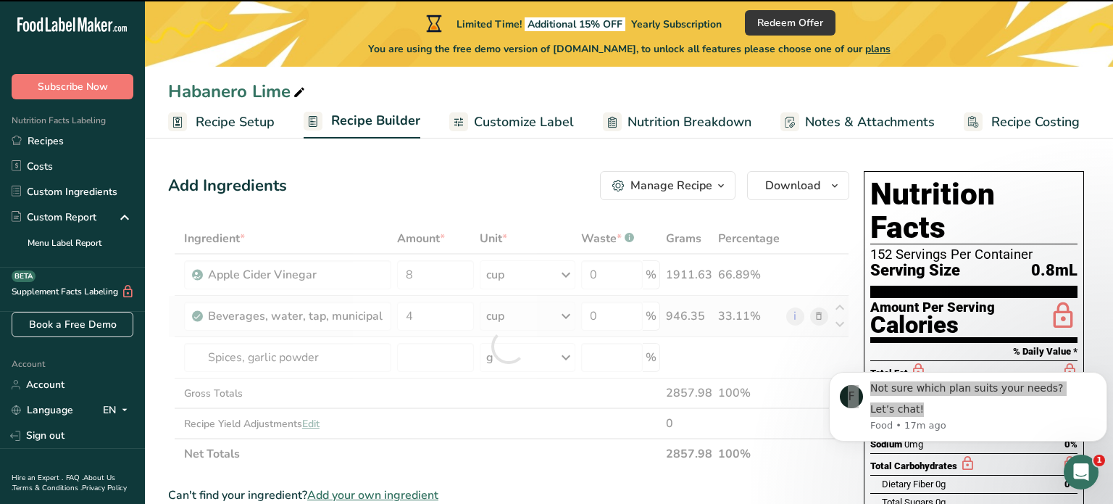
type input "0"
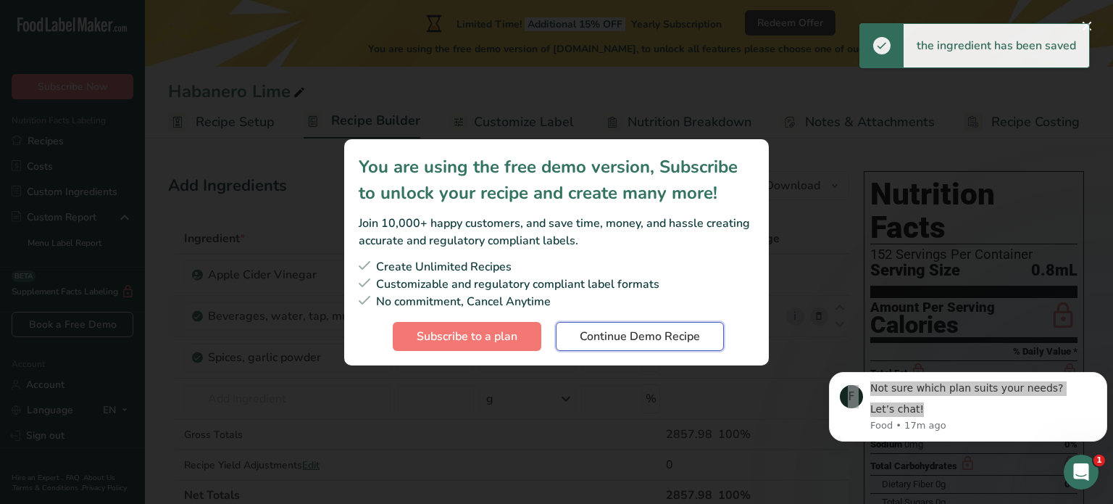
click at [609, 346] on button "Continue Demo Recipe" at bounding box center [640, 336] width 168 height 29
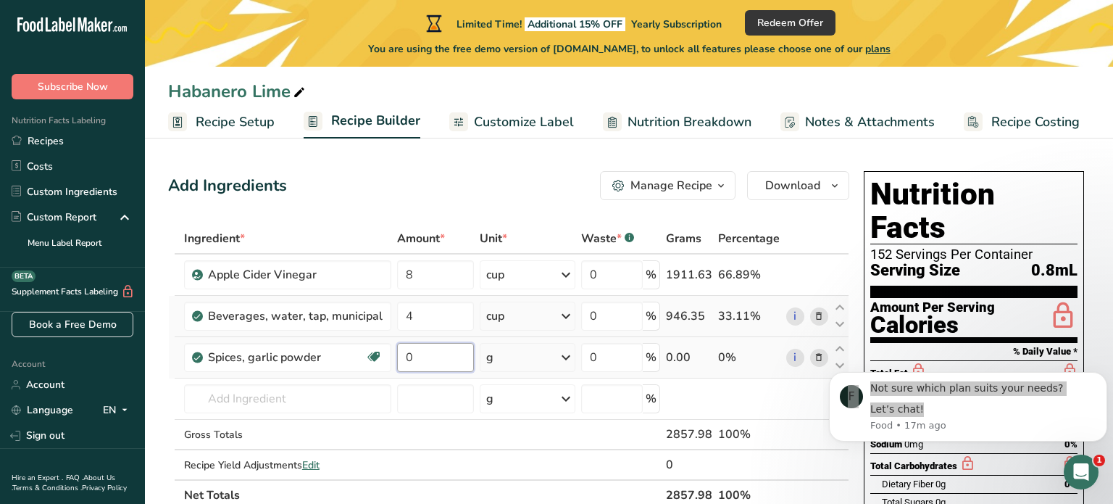
click at [412, 367] on input "0" at bounding box center [435, 357] width 77 height 29
type input "0.5"
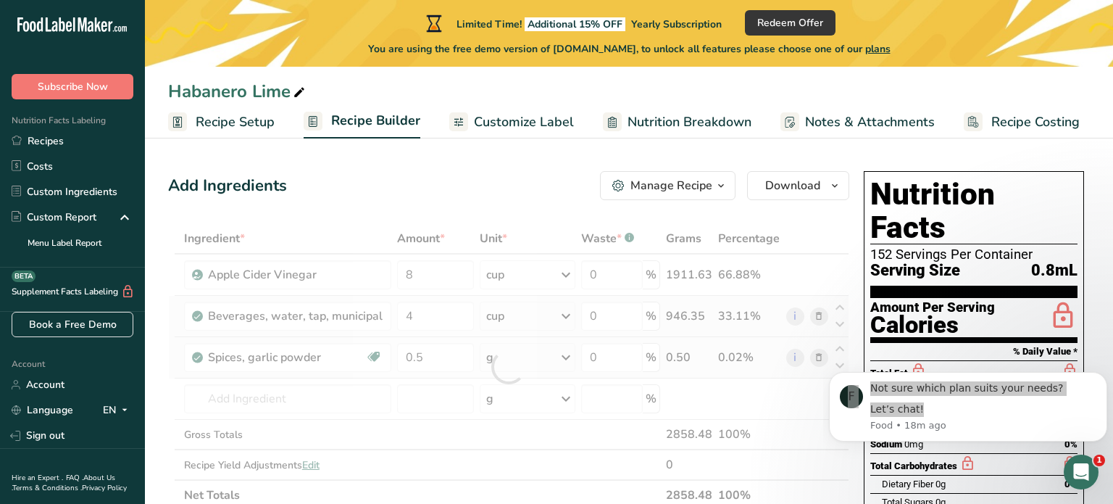
click at [564, 361] on div "Ingredient * Amount * Unit * Waste * .a-a{fill:#347362;}.b-a{fill:#fff;} Grams …" at bounding box center [508, 366] width 681 height 287
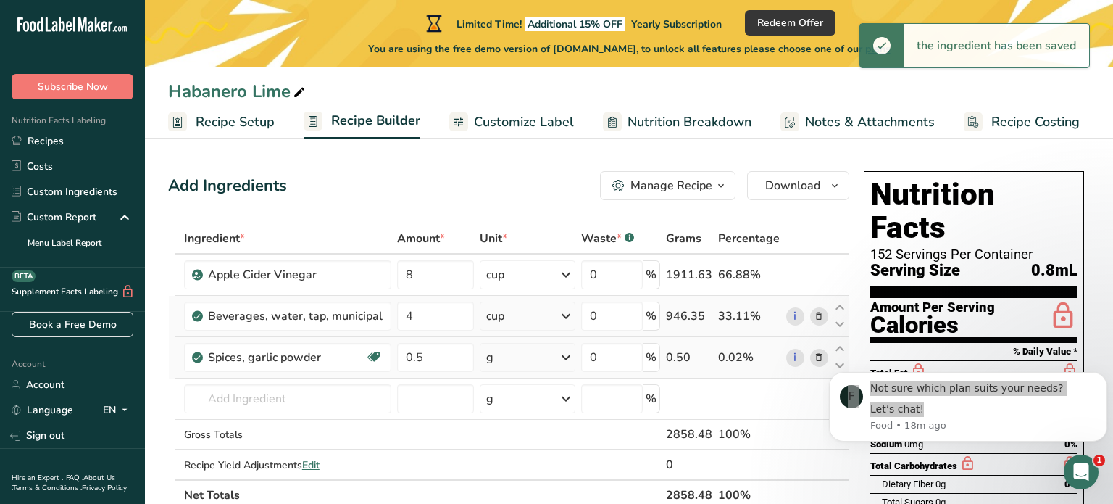
click at [570, 354] on icon at bounding box center [565, 357] width 17 height 26
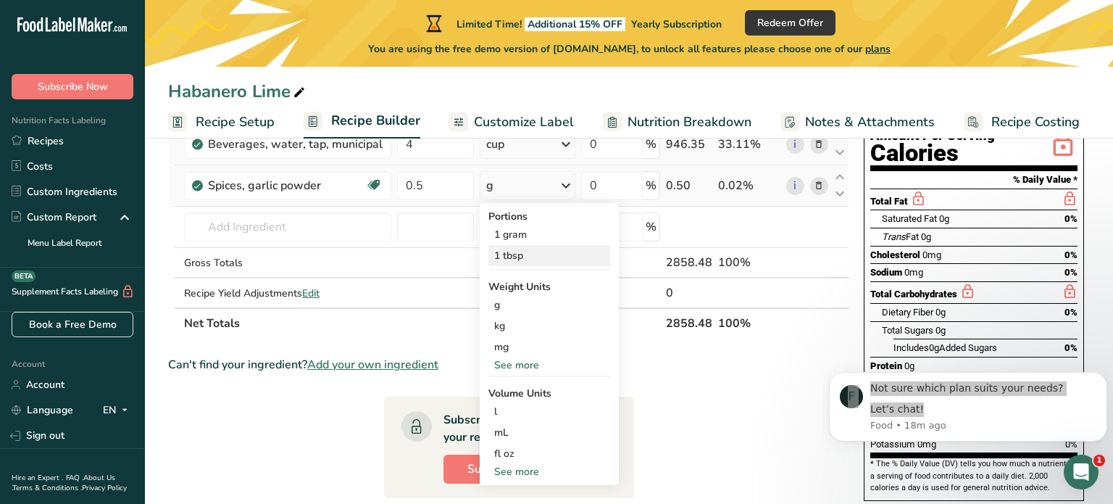
scroll to position [177, 0]
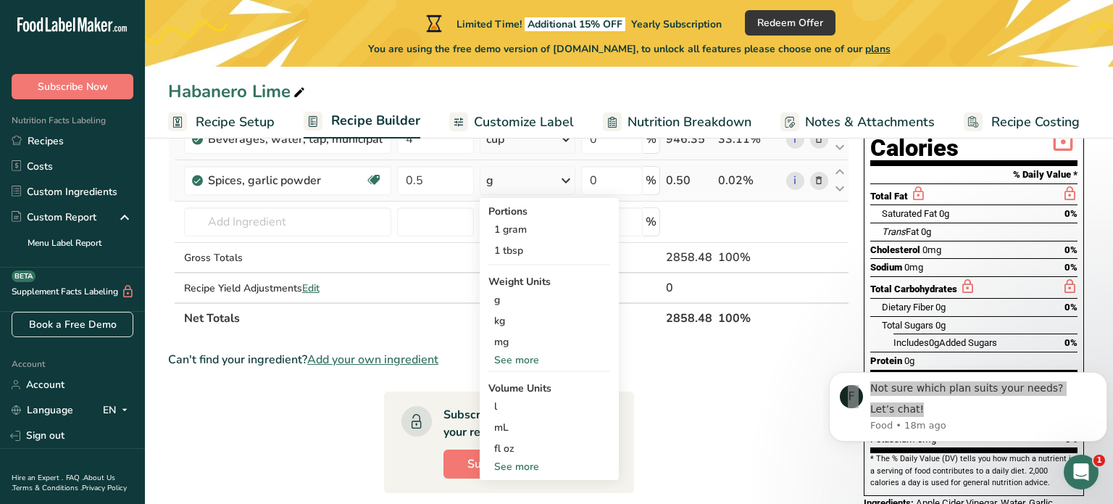
click at [519, 467] on div "See more" at bounding box center [549, 466] width 122 height 15
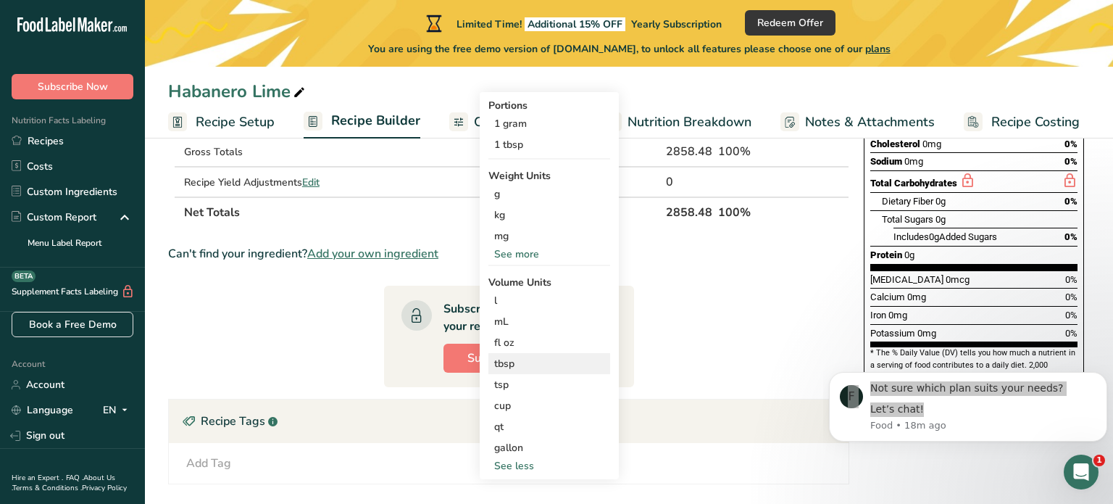
scroll to position [284, 0]
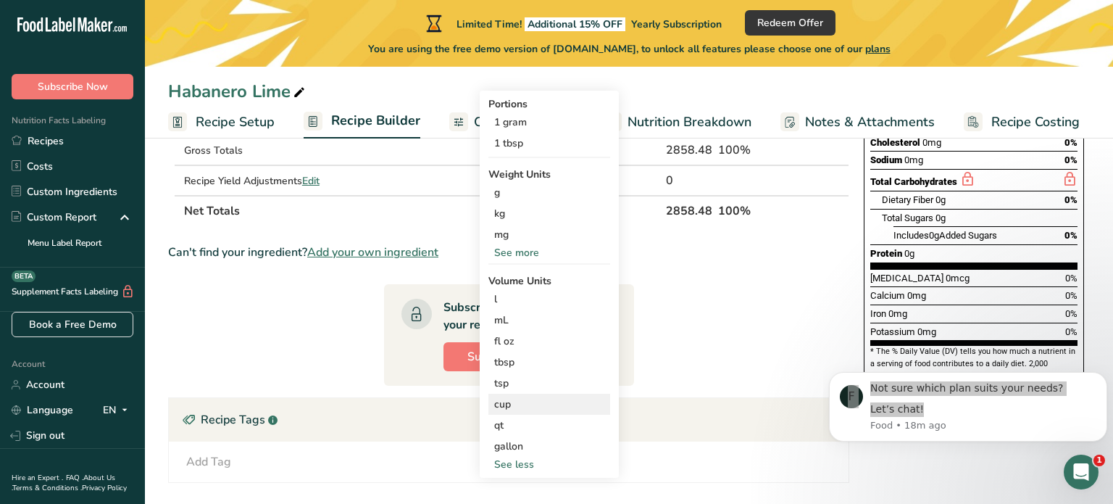
click at [510, 409] on div "cup" at bounding box center [549, 403] width 110 height 15
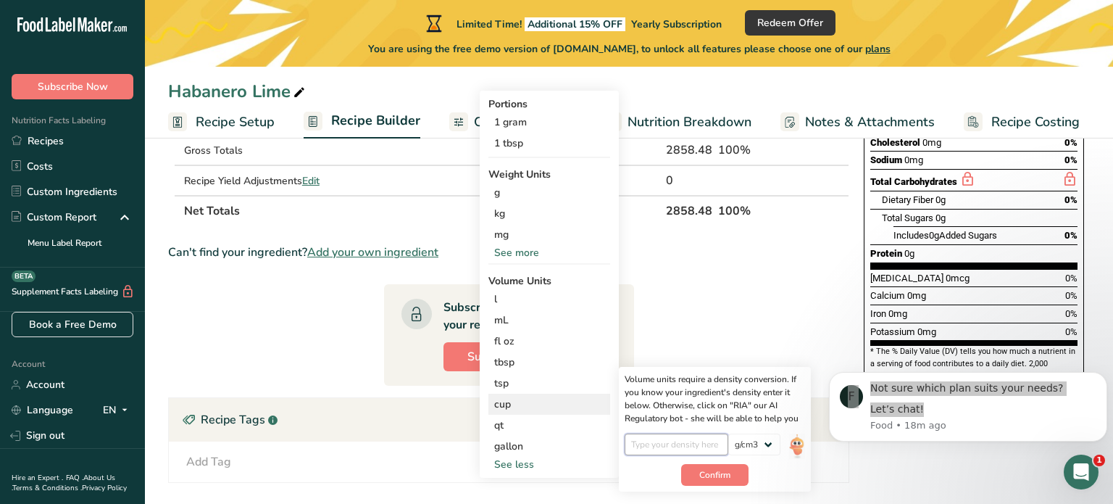
click at [699, 446] on input "number" at bounding box center [677, 444] width 104 height 22
click at [796, 444] on img at bounding box center [797, 445] width 16 height 25
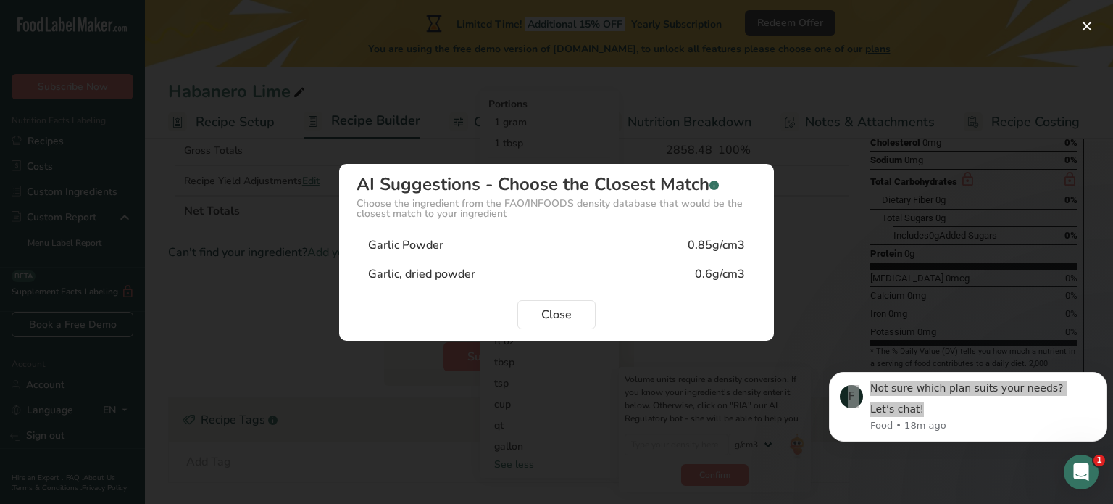
click at [449, 249] on div "Garlic Powder 0.85g/cm3" at bounding box center [557, 244] width 400 height 29
type input "0.85"
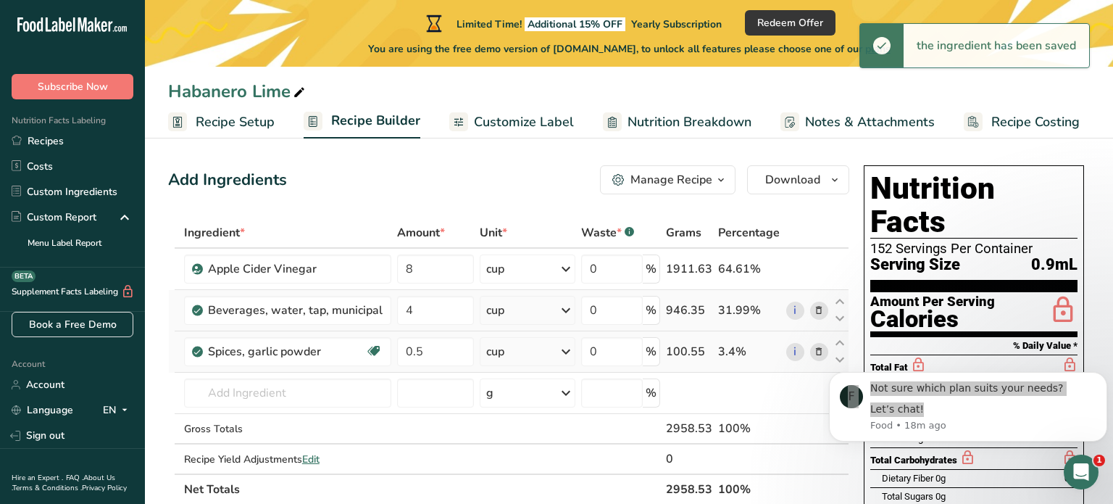
scroll to position [0, 0]
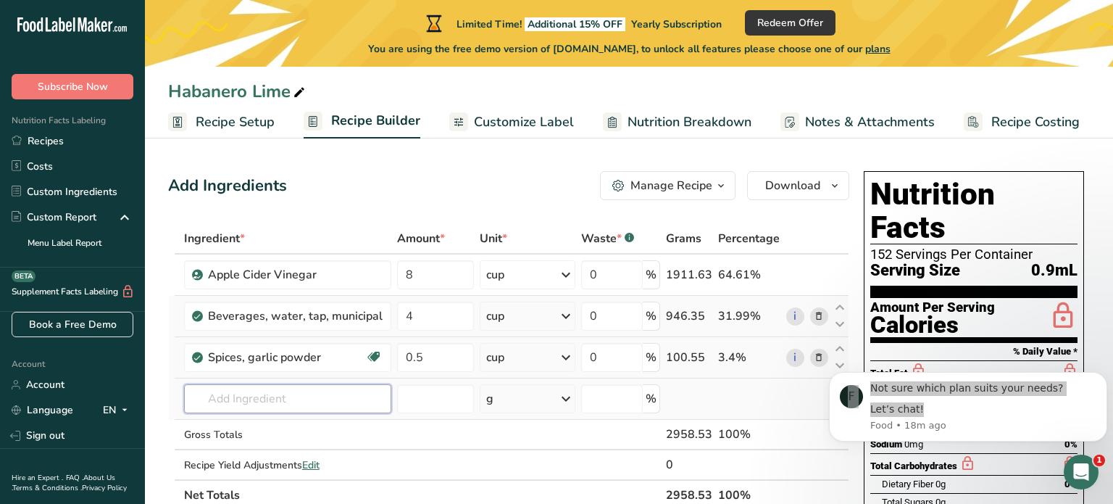
click at [267, 396] on input "text" at bounding box center [287, 398] width 207 height 29
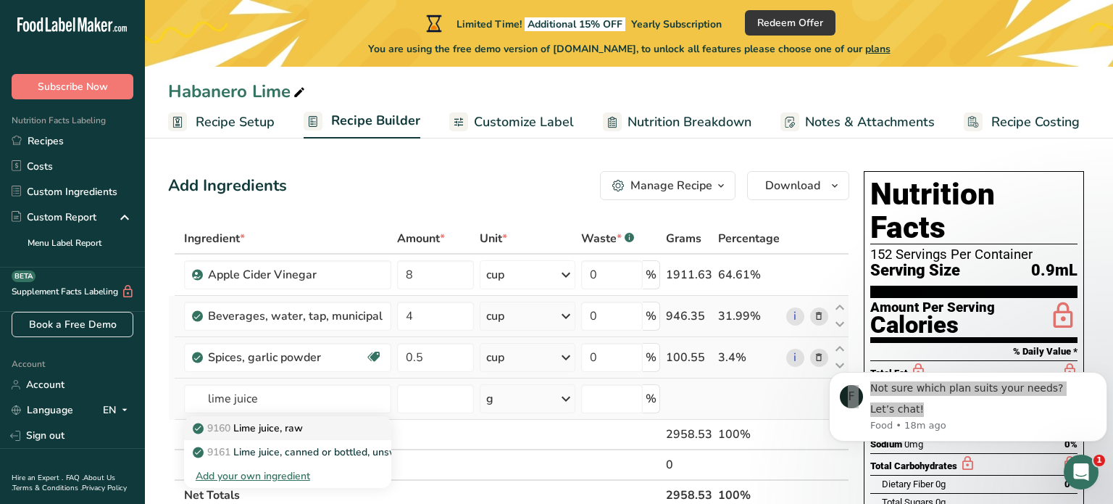
click at [286, 425] on p "9160 Lime juice, raw" at bounding box center [249, 427] width 107 height 15
type input "Lime juice, raw"
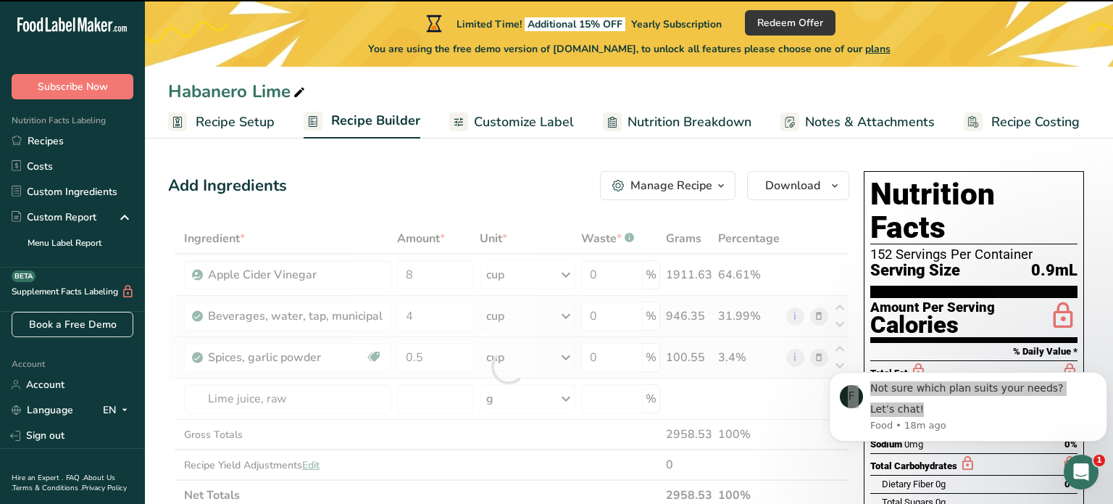
type input "0"
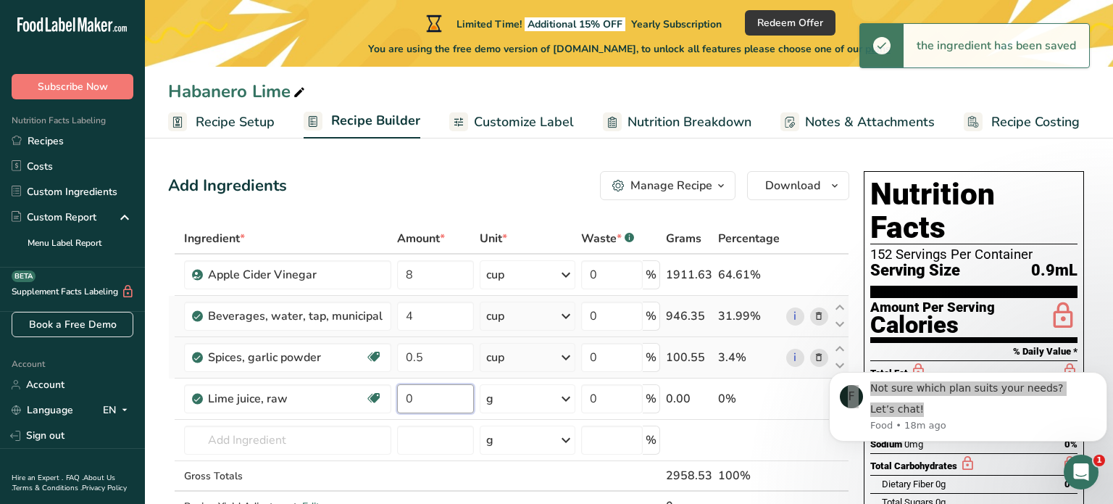
click at [442, 403] on input "0" at bounding box center [435, 398] width 77 height 29
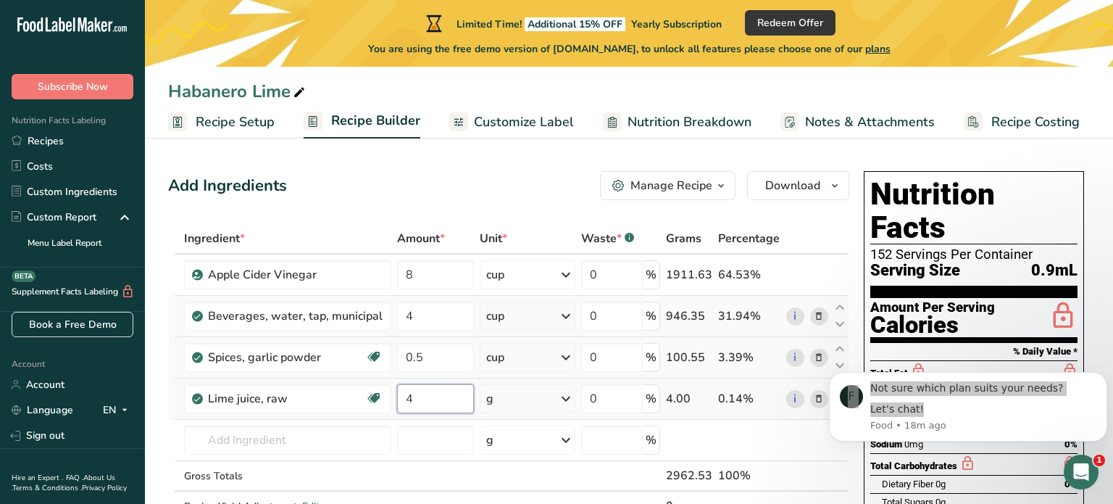
type input "4"
click at [567, 397] on div "Ingredient * Amount * Unit * Waste * .a-a{fill:#347362;}.b-a{fill:#fff;} Grams …" at bounding box center [508, 387] width 681 height 328
click at [570, 396] on icon at bounding box center [565, 399] width 17 height 26
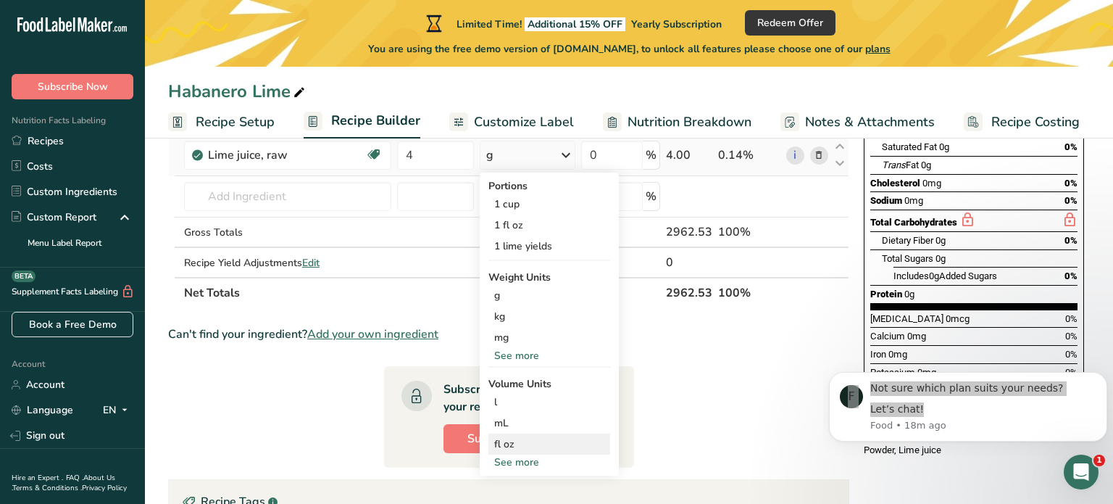
scroll to position [246, 0]
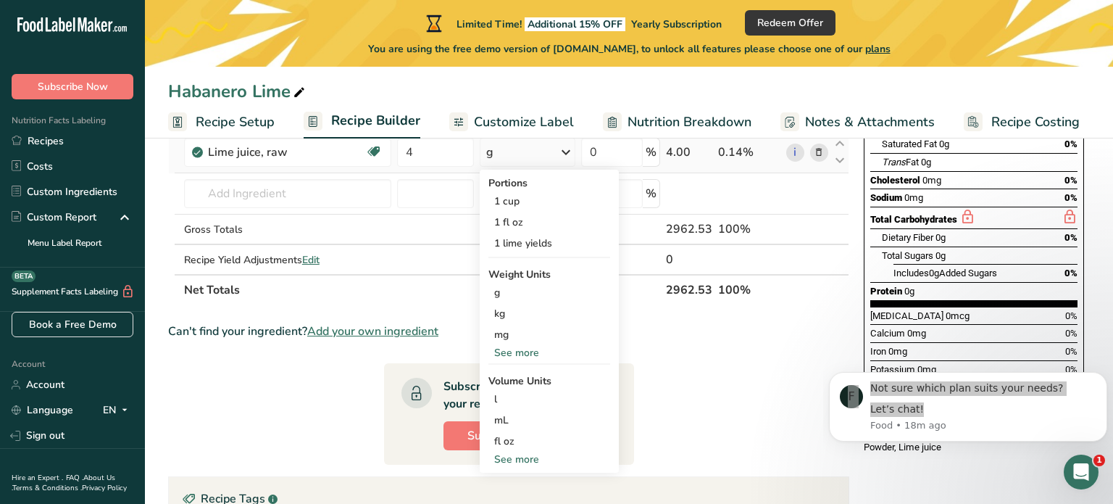
click at [525, 351] on div "See more" at bounding box center [549, 352] width 122 height 15
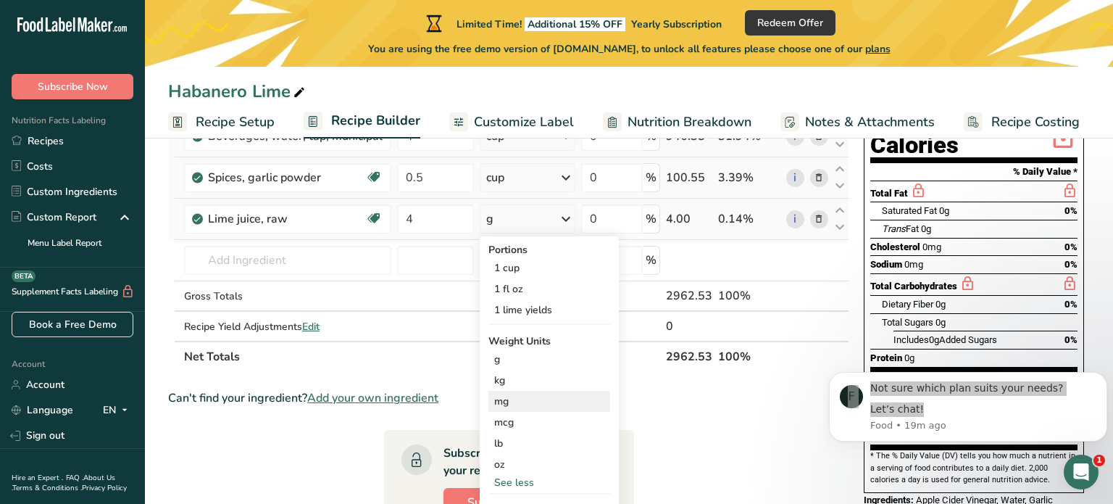
scroll to position [179, 0]
click at [538, 264] on div "1 cup" at bounding box center [549, 268] width 122 height 21
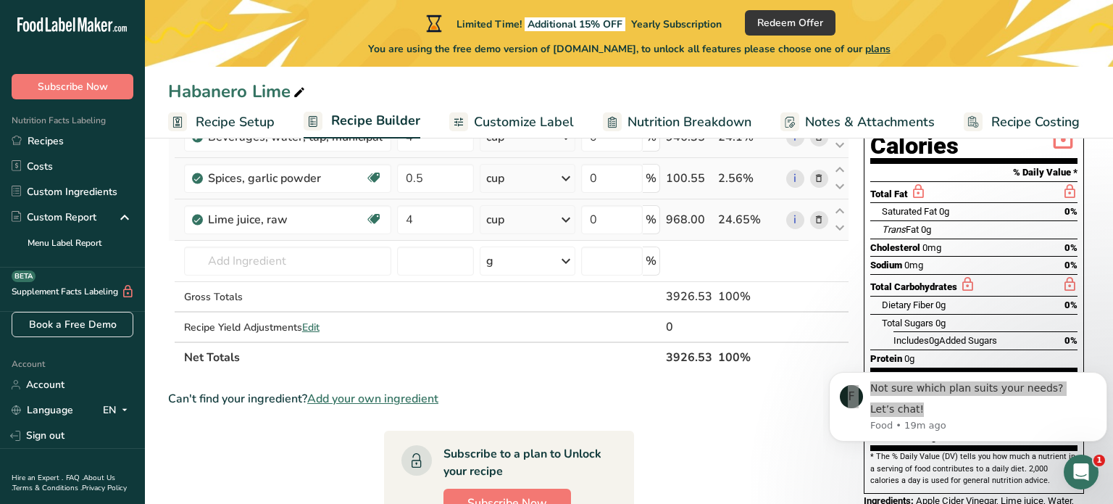
click at [565, 217] on icon at bounding box center [565, 220] width 17 height 26
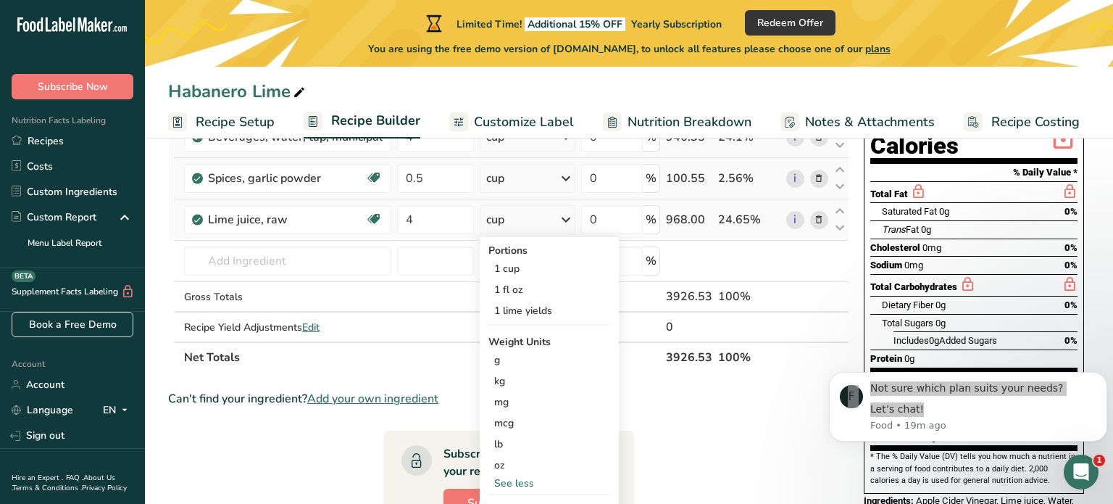
click at [565, 217] on icon at bounding box center [565, 220] width 17 height 26
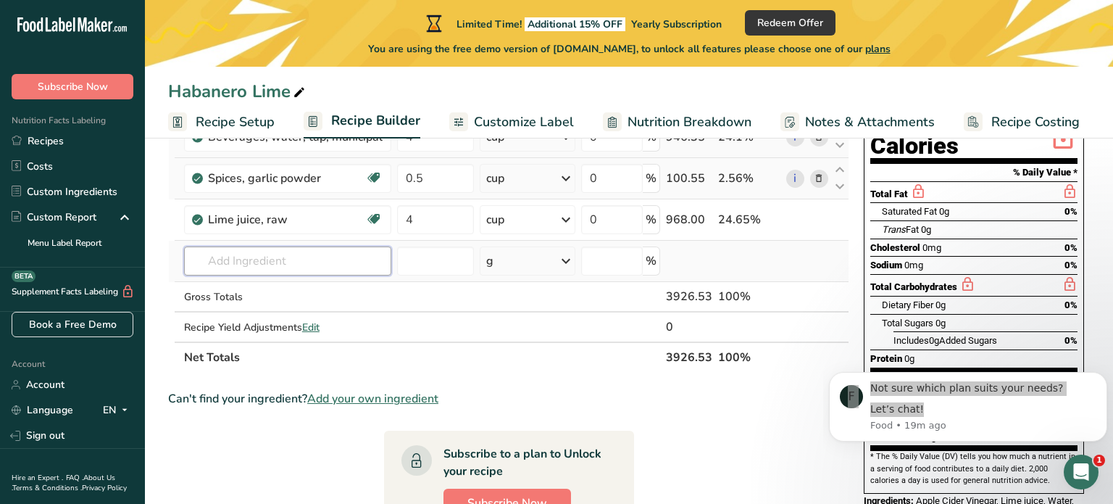
click at [330, 254] on input "text" at bounding box center [287, 260] width 207 height 29
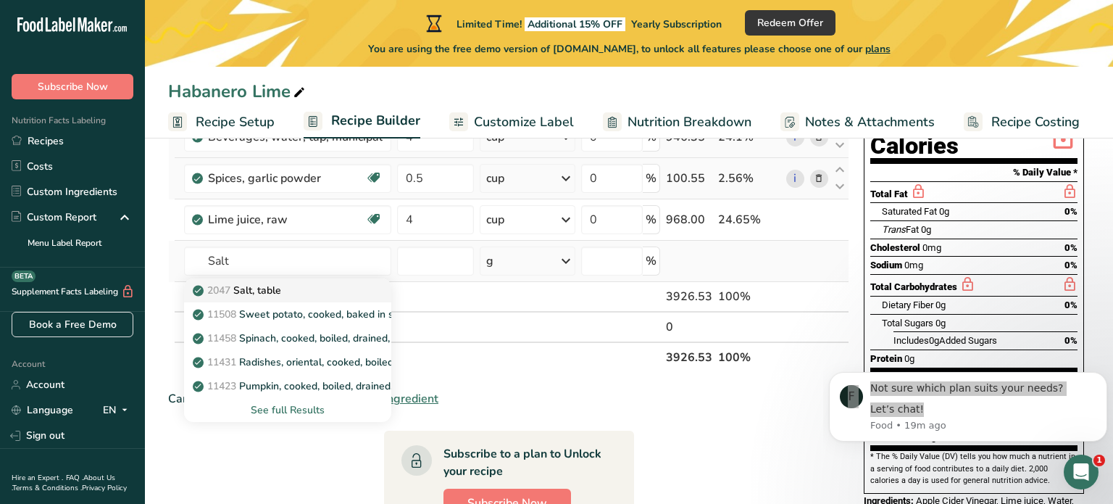
click at [281, 288] on p "2047 Salt, table" at bounding box center [239, 290] width 86 height 15
type input "Salt, table"
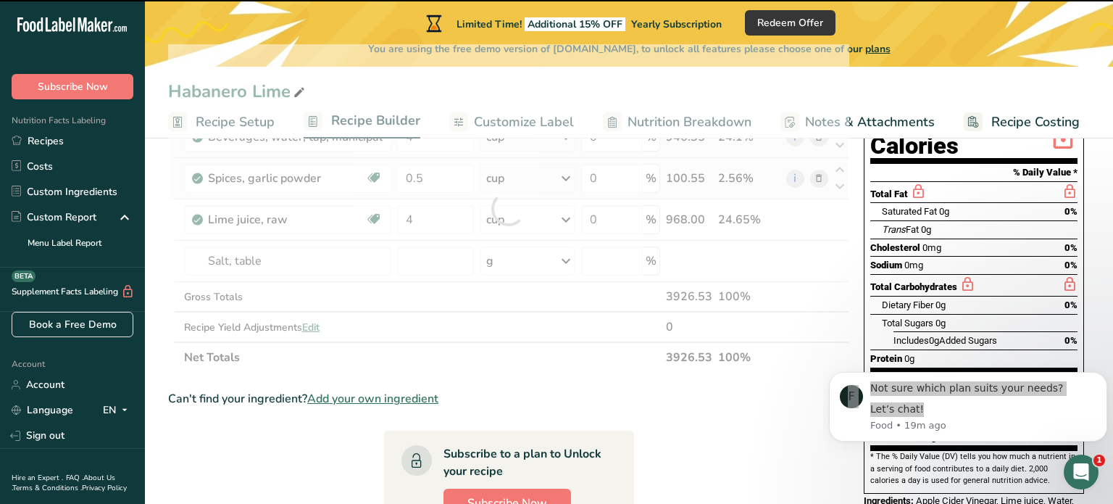
type input "0"
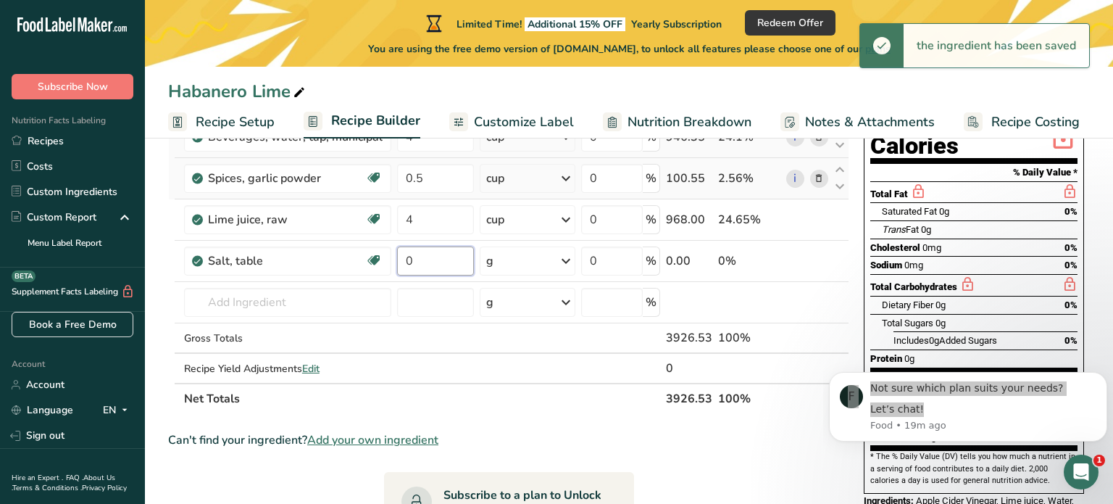
click at [435, 259] on input "0" at bounding box center [435, 260] width 77 height 29
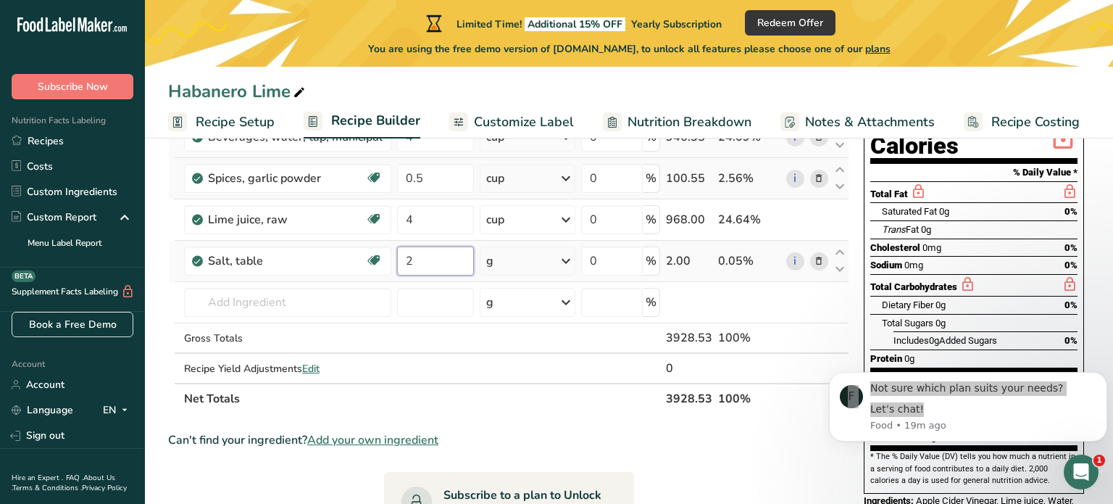
type input "2"
click at [562, 262] on div "Ingredient * Amount * Unit * Waste * .a-a{fill:#347362;}.b-a{fill:#fff;} Grams …" at bounding box center [508, 229] width 681 height 370
click at [568, 259] on icon at bounding box center [565, 261] width 17 height 26
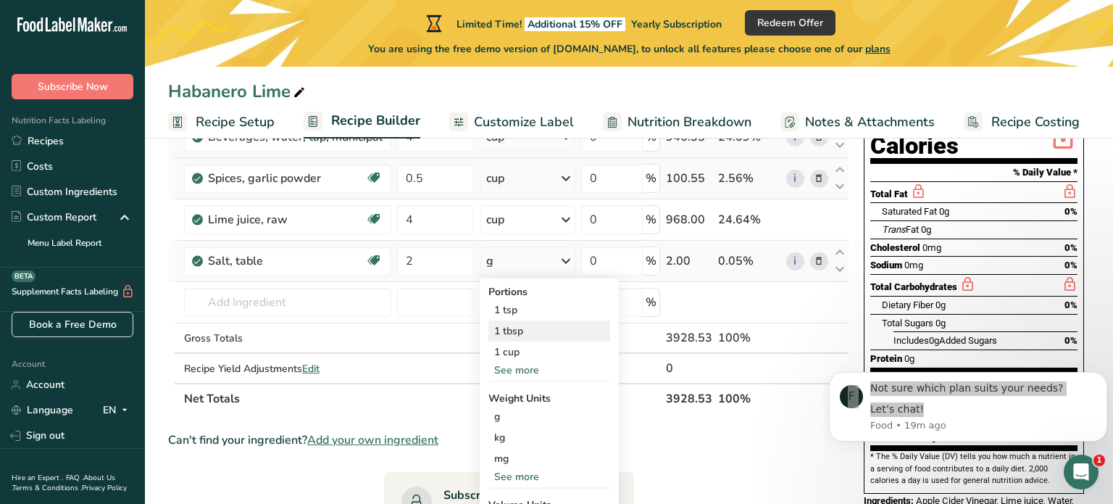
click at [532, 338] on div "1 tbsp" at bounding box center [549, 330] width 122 height 21
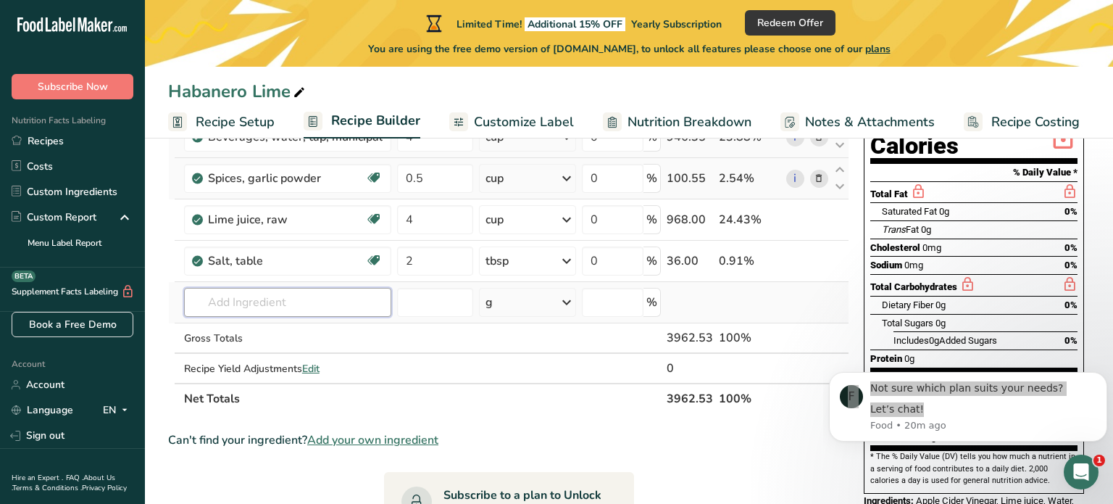
click at [298, 304] on input "text" at bounding box center [287, 302] width 207 height 29
click at [297, 309] on input "text" at bounding box center [287, 302] width 207 height 29
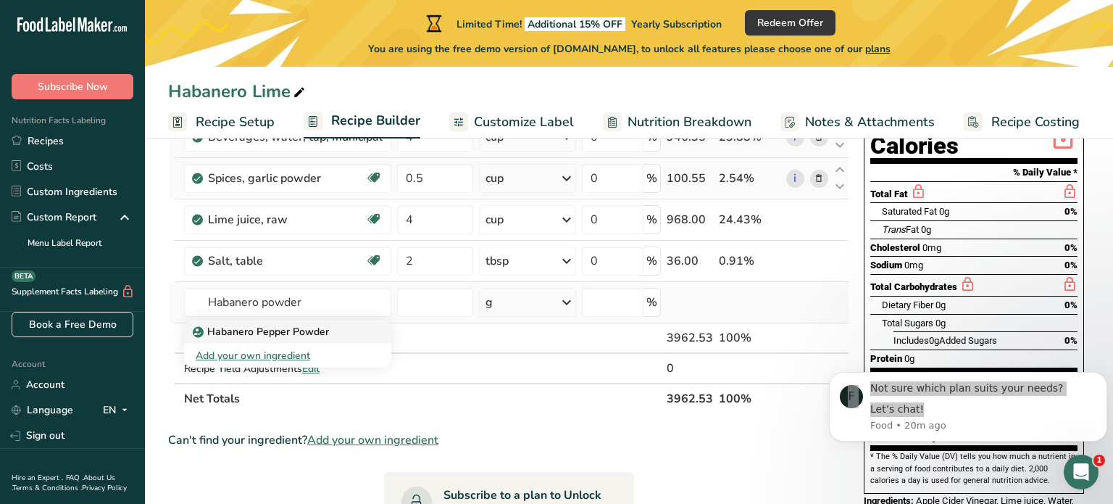
click at [287, 335] on p "Habanero Pepper Powder" at bounding box center [262, 331] width 133 height 15
type input "Habanero Pepper Powder"
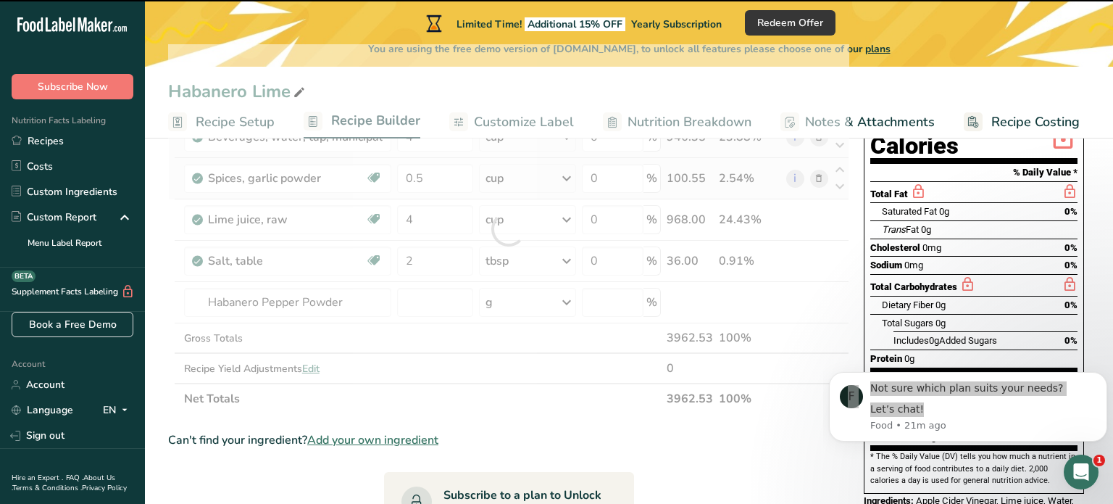
type input "0"
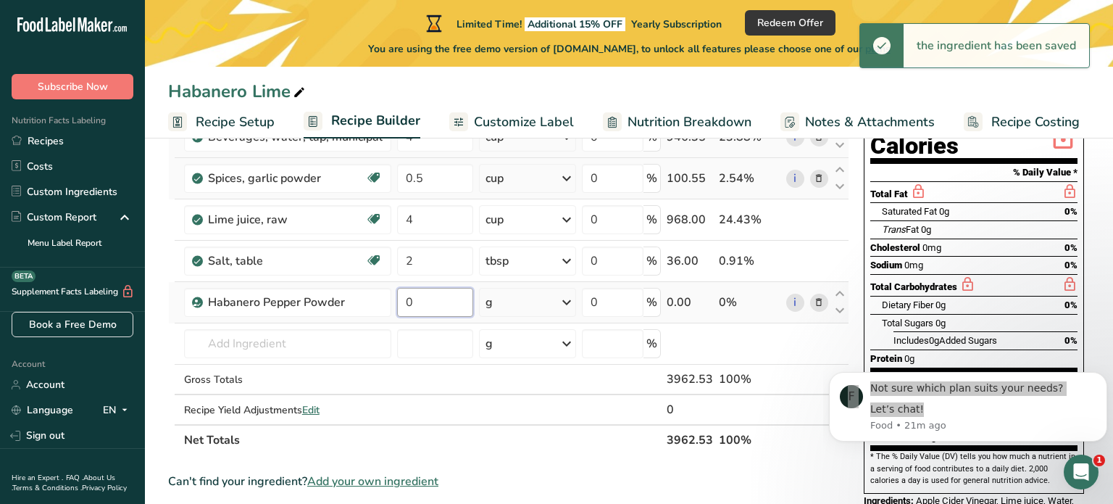
click at [433, 301] on input "0" at bounding box center [435, 302] width 77 height 29
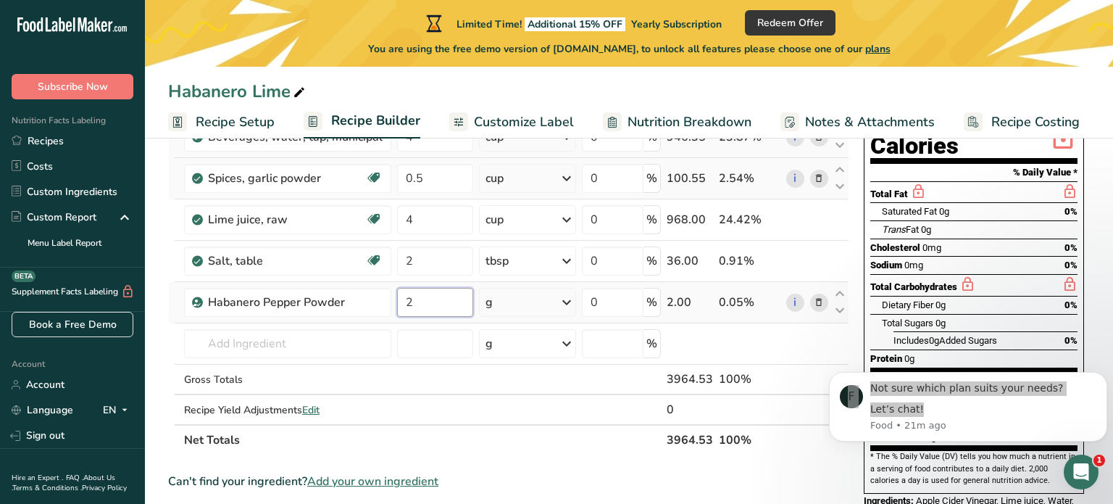
type input "2"
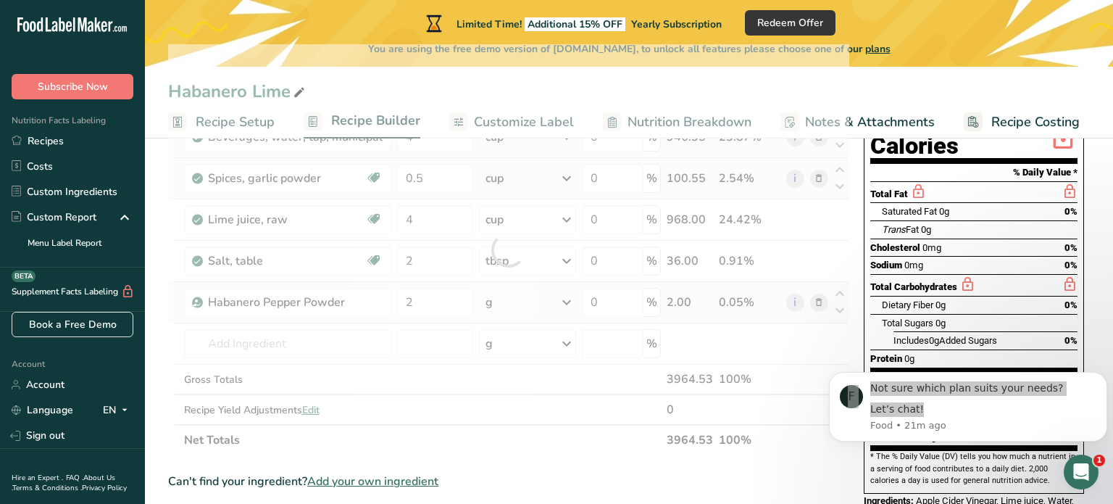
click at [570, 302] on div "Ingredient * Amount * Unit * Waste * .a-a{fill:#347362;}.b-a{fill:#fff;} Grams …" at bounding box center [508, 249] width 681 height 411
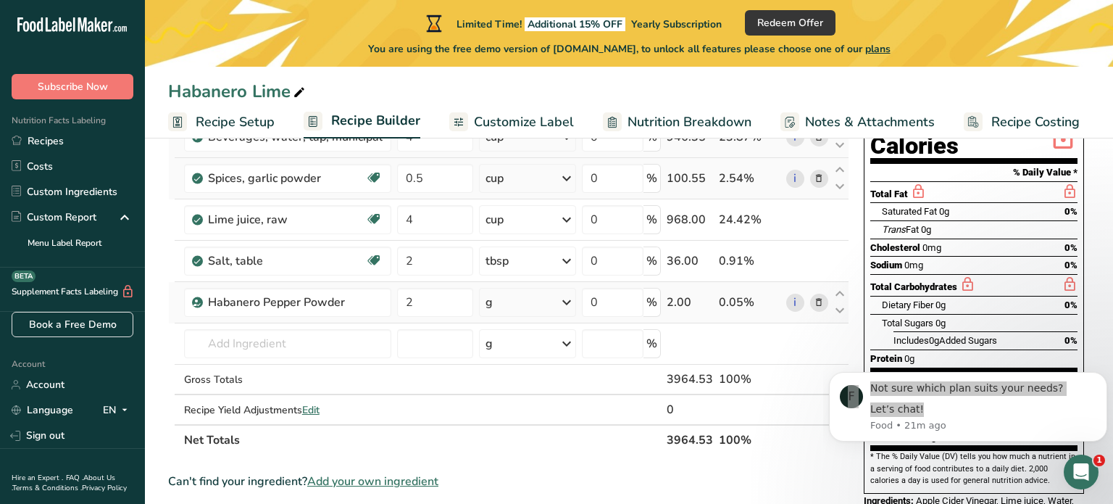
click at [570, 302] on icon at bounding box center [566, 302] width 17 height 26
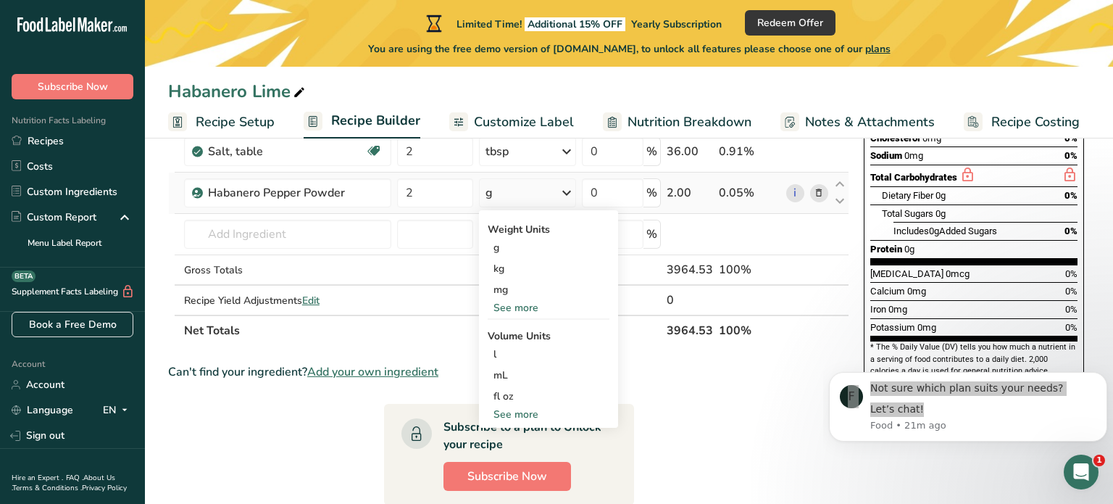
scroll to position [301, 0]
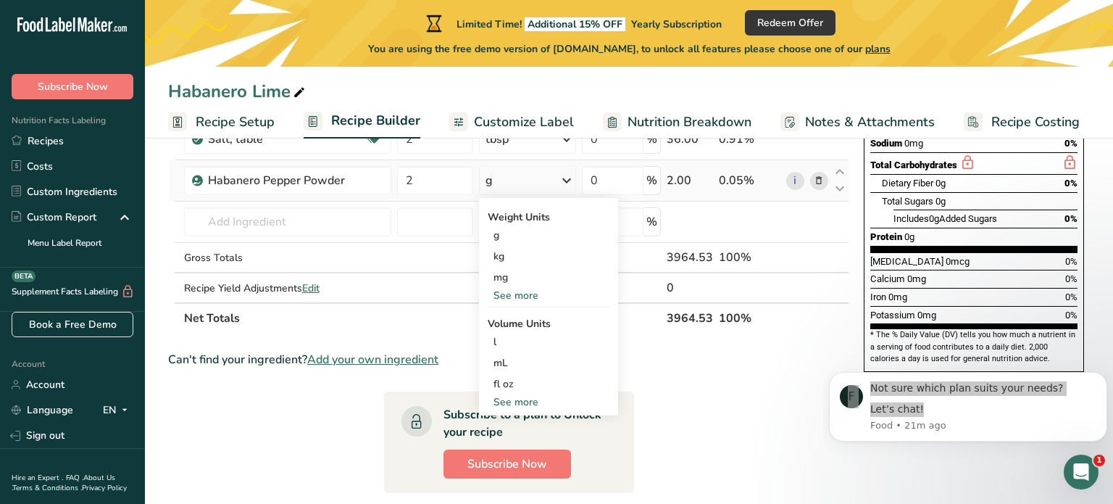
click at [527, 400] on div "See more" at bounding box center [549, 401] width 122 height 15
select select "22"
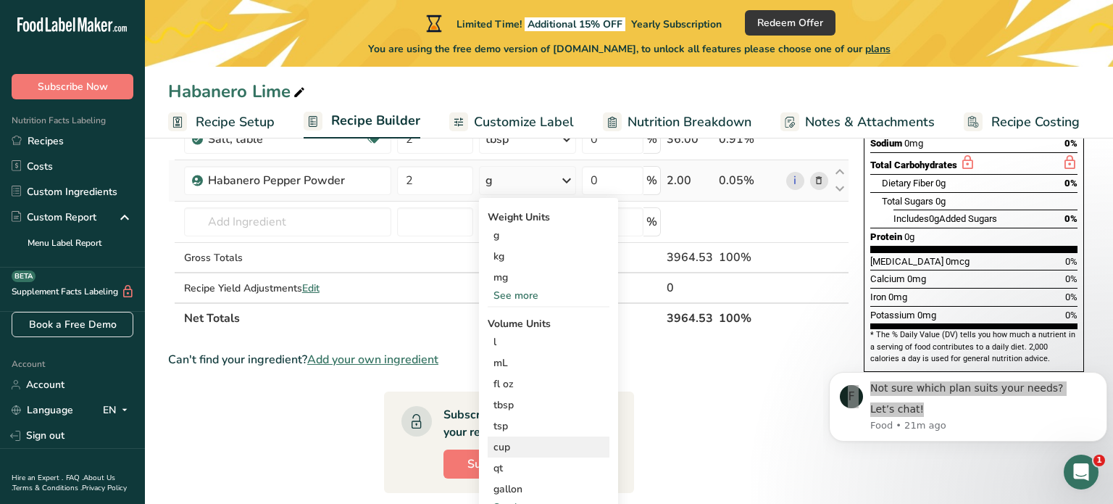
click at [567, 443] on div "cup" at bounding box center [548, 446] width 110 height 15
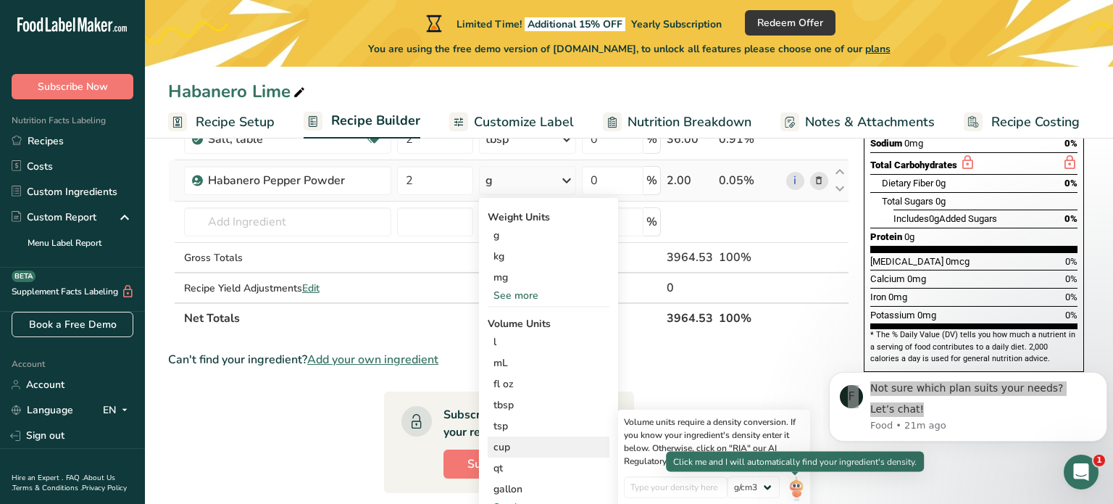
click at [791, 487] on img at bounding box center [796, 488] width 16 height 25
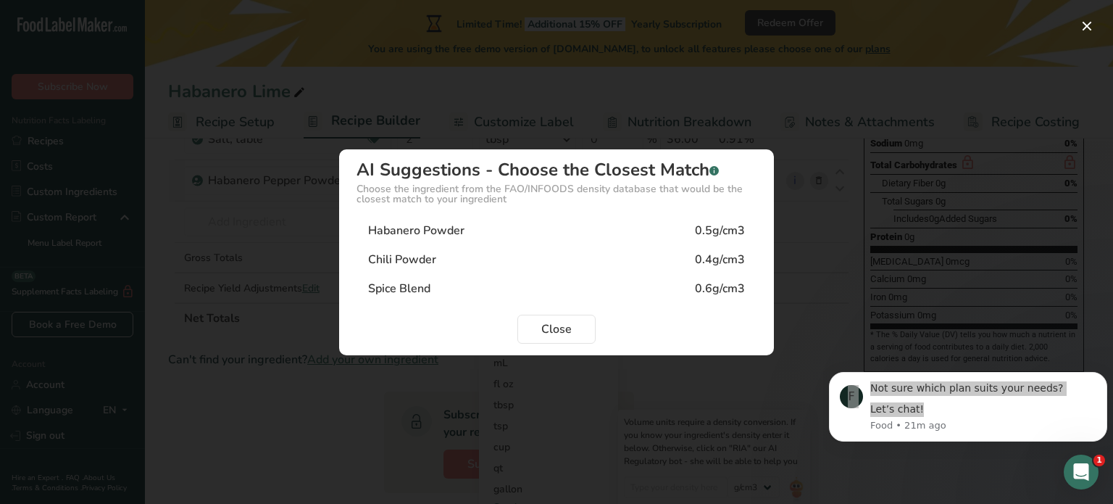
click at [473, 234] on div "Habanero Powder 0.5g/cm3" at bounding box center [557, 230] width 400 height 29
type input "0.5"
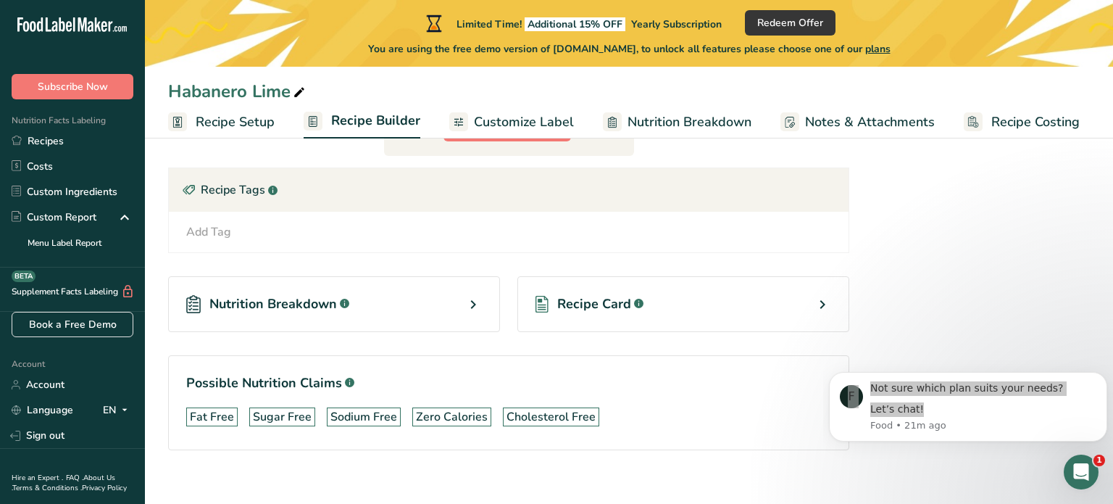
scroll to position [636, 0]
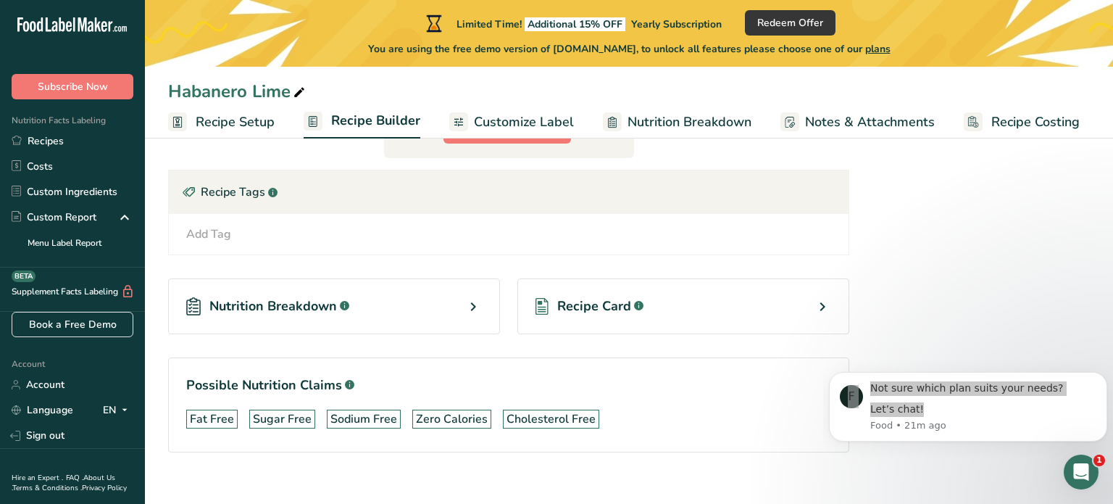
click at [436, 301] on div "Nutrition Breakdown .a-a{fill:#347362;}.b-a{fill:#fff;}" at bounding box center [334, 306] width 332 height 56
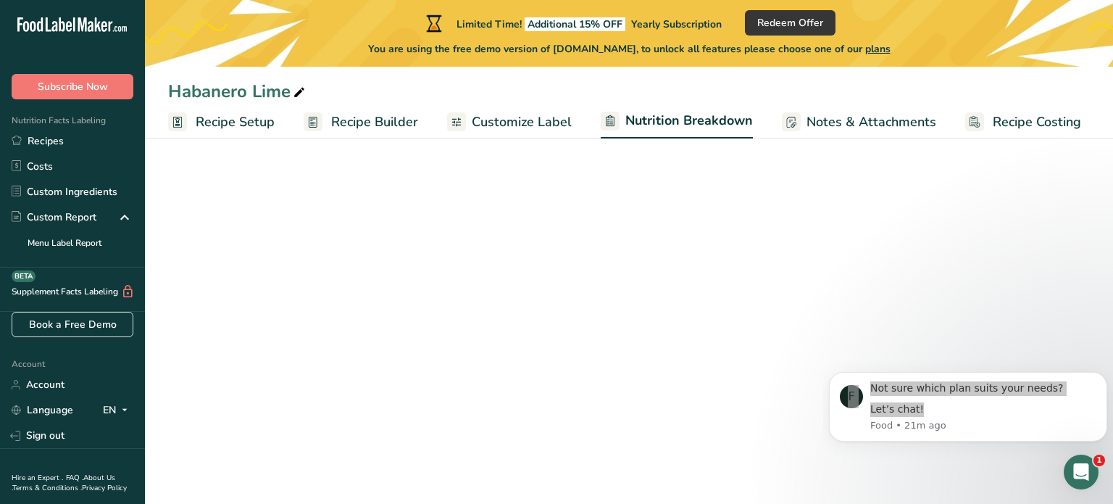
select select "Calories"
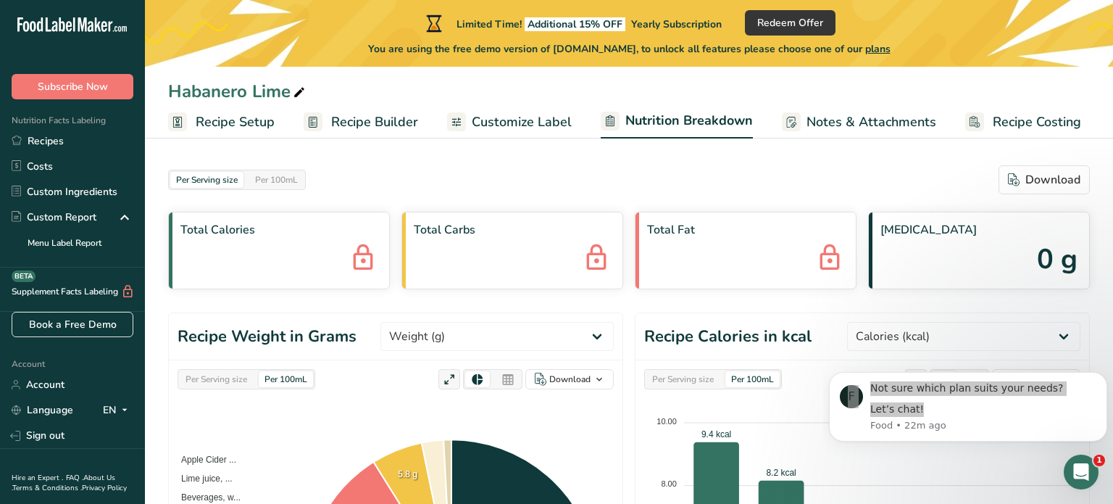
click at [522, 124] on span "Customize Label" at bounding box center [522, 122] width 100 height 20
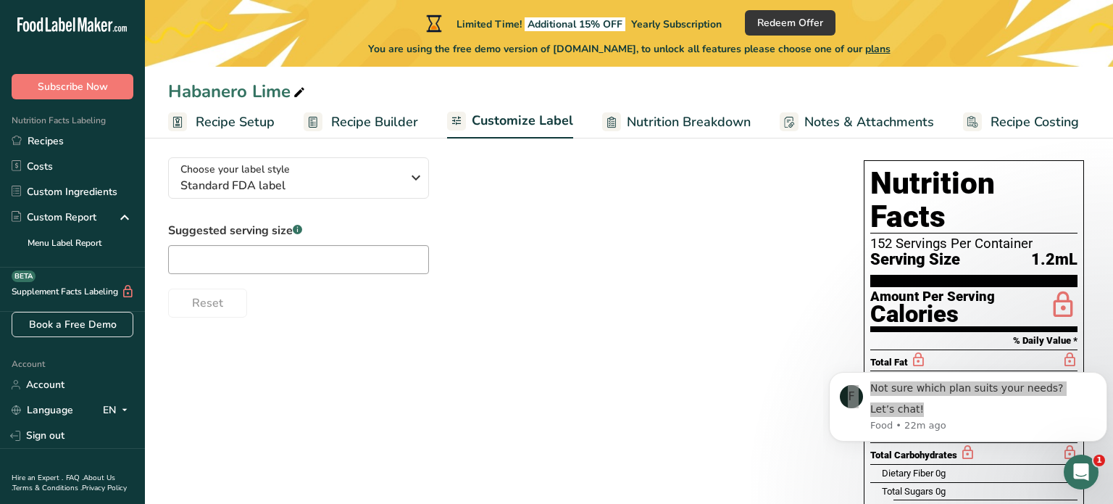
scroll to position [106, 0]
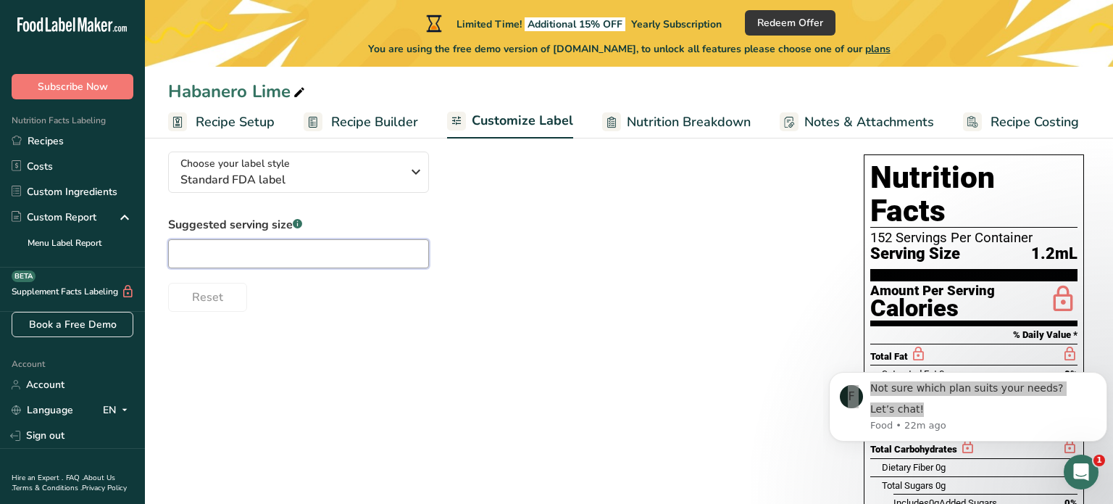
click at [332, 257] on input "text" at bounding box center [298, 253] width 261 height 29
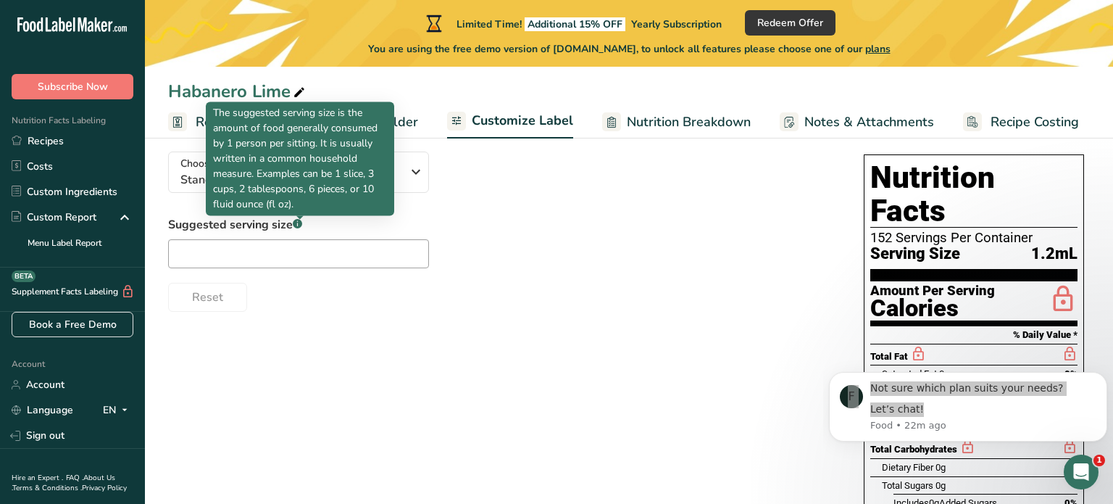
click at [296, 225] on rect at bounding box center [297, 223] width 9 height 9
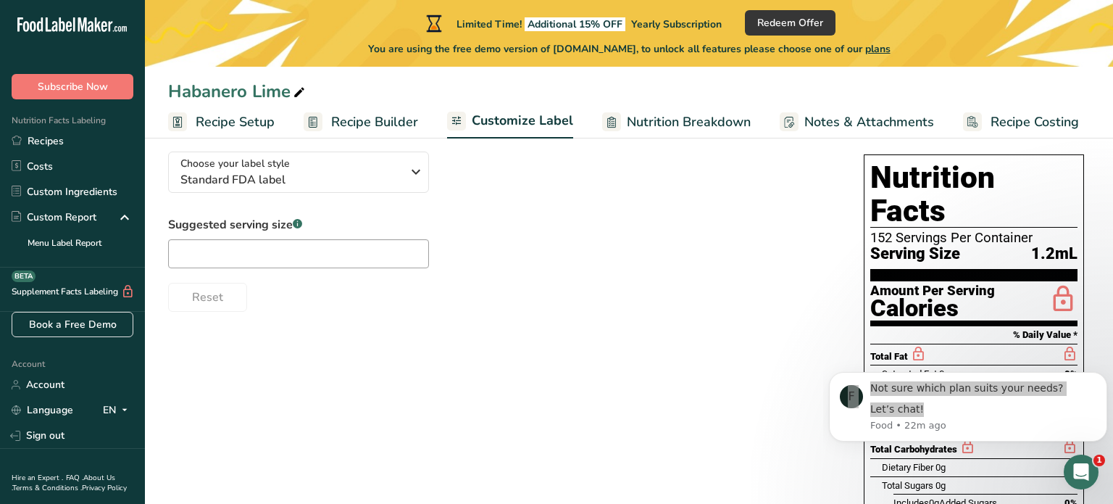
click at [296, 225] on rect at bounding box center [297, 223] width 9 height 9
click at [277, 265] on input "text" at bounding box center [298, 253] width 261 height 29
type input "1 gram"
click at [525, 333] on div "Choose your label style Standard FDA label USA (FDA) Standard FDA label Tabular…" at bounding box center [629, 419] width 922 height 559
click at [756, 341] on div "Choose your label style Standard FDA label USA (FDA) Standard FDA label Tabular…" at bounding box center [629, 419] width 922 height 559
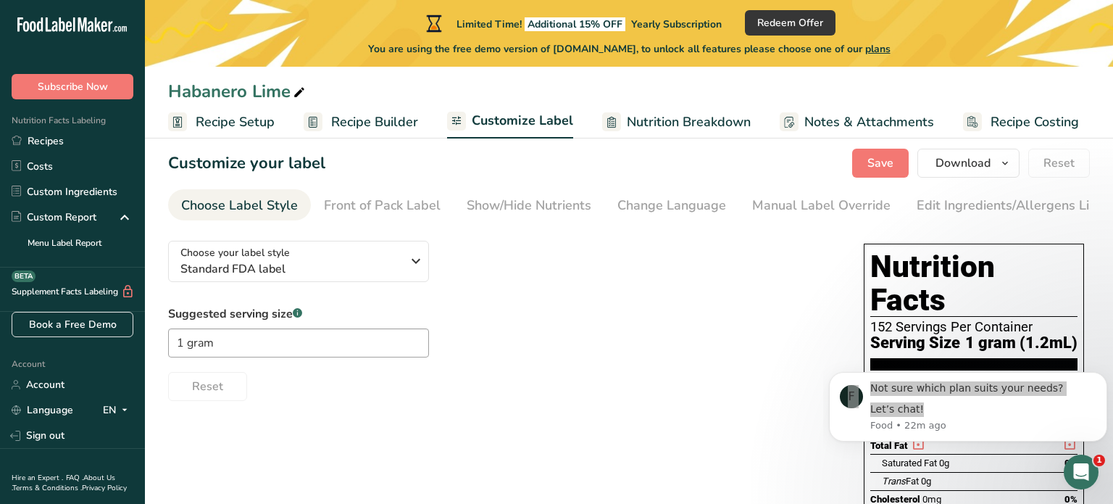
scroll to position [0, 0]
